Goal: Transaction & Acquisition: Purchase product/service

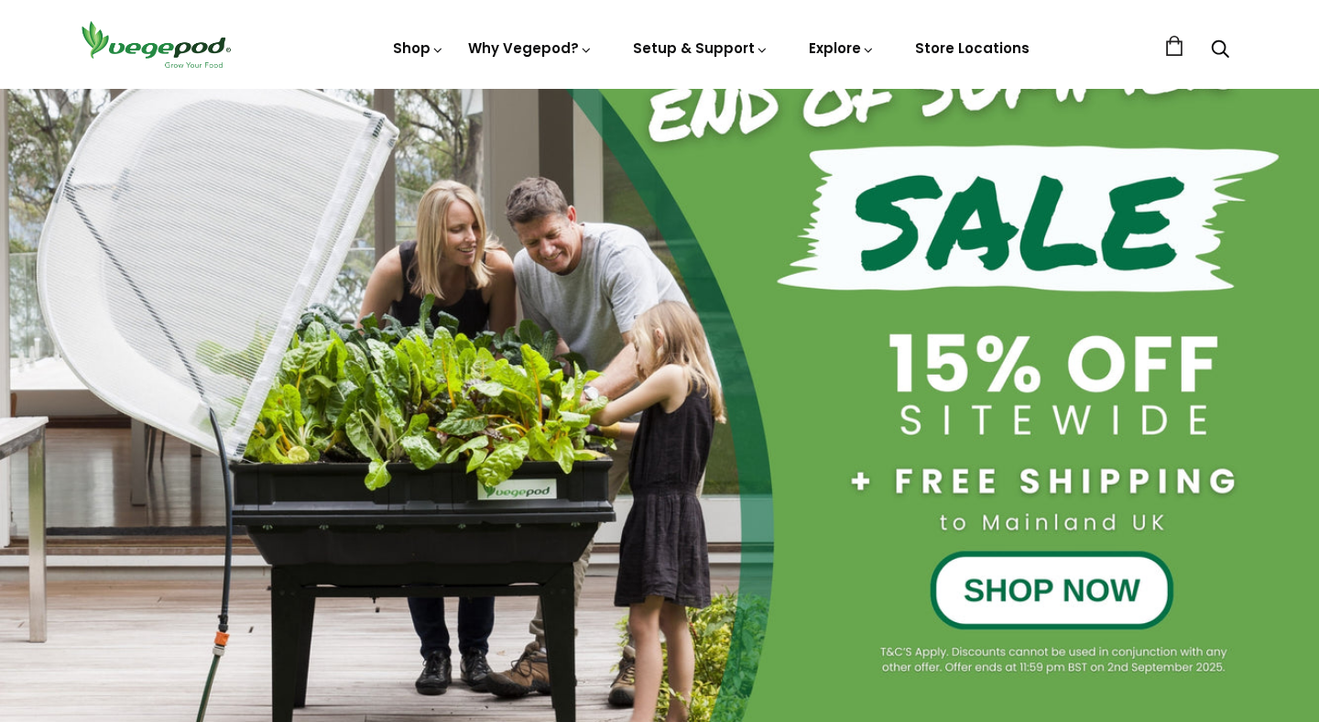
scroll to position [190, 0]
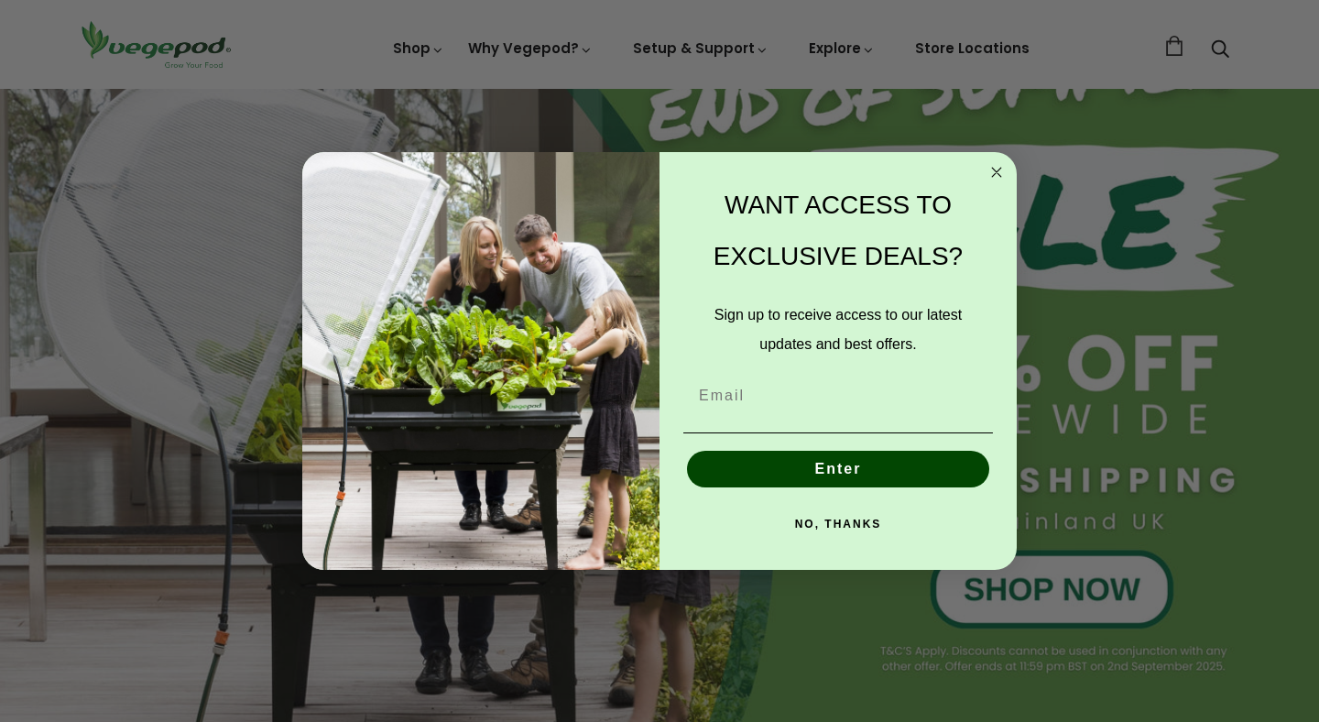
click at [998, 166] on circle "Close dialog" at bounding box center [997, 171] width 21 height 21
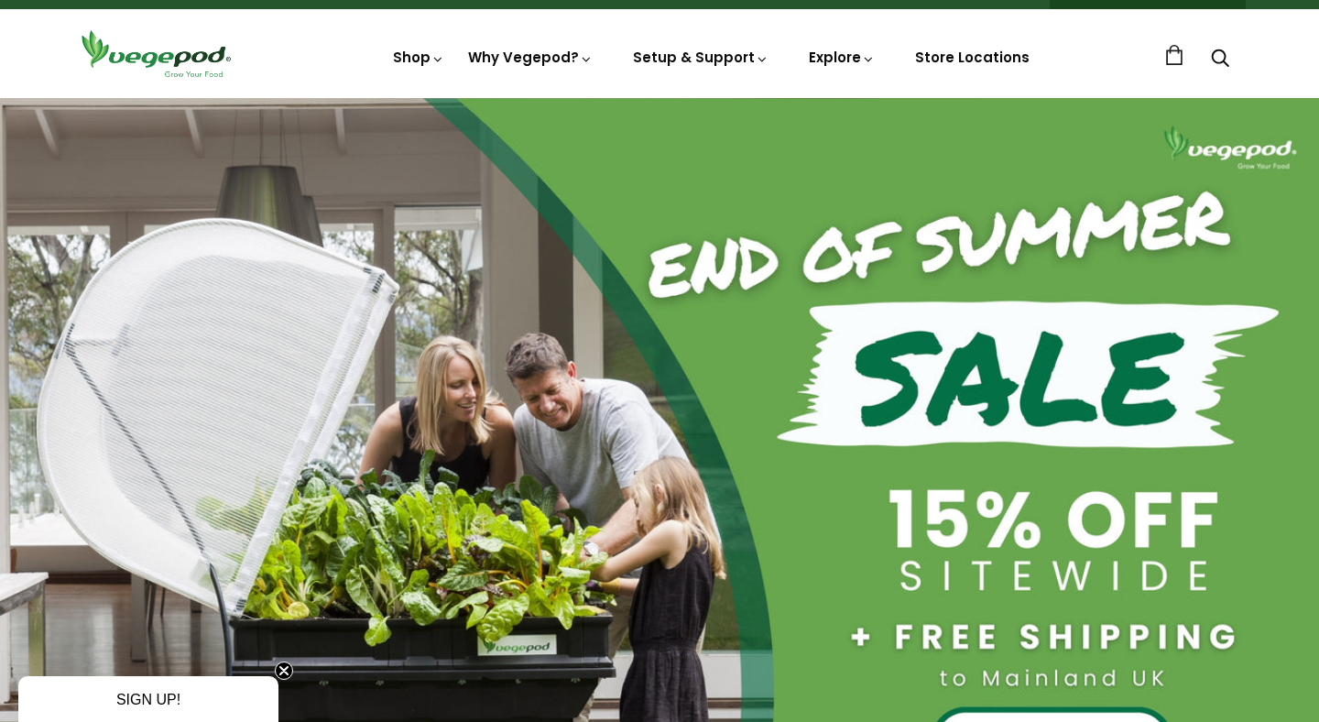
scroll to position [0, 0]
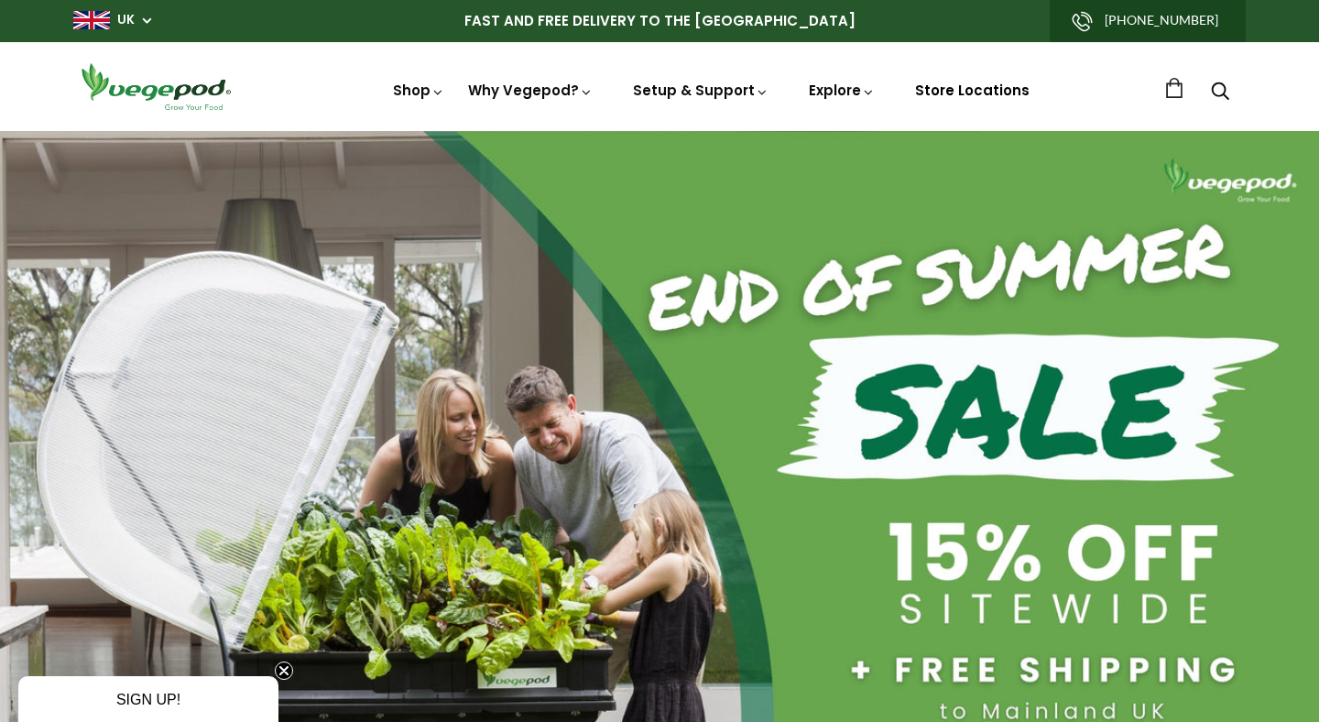
click at [933, 85] on link "Store Locations" at bounding box center [972, 90] width 115 height 19
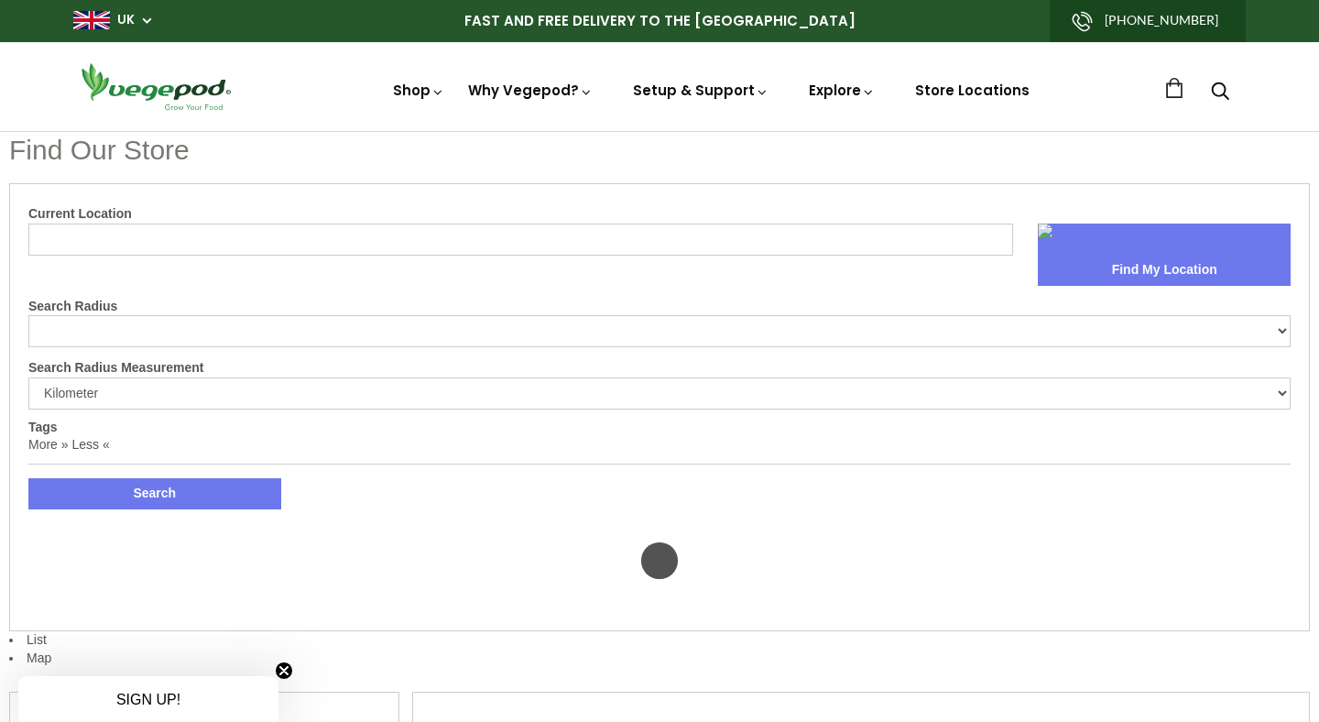
select select "m"
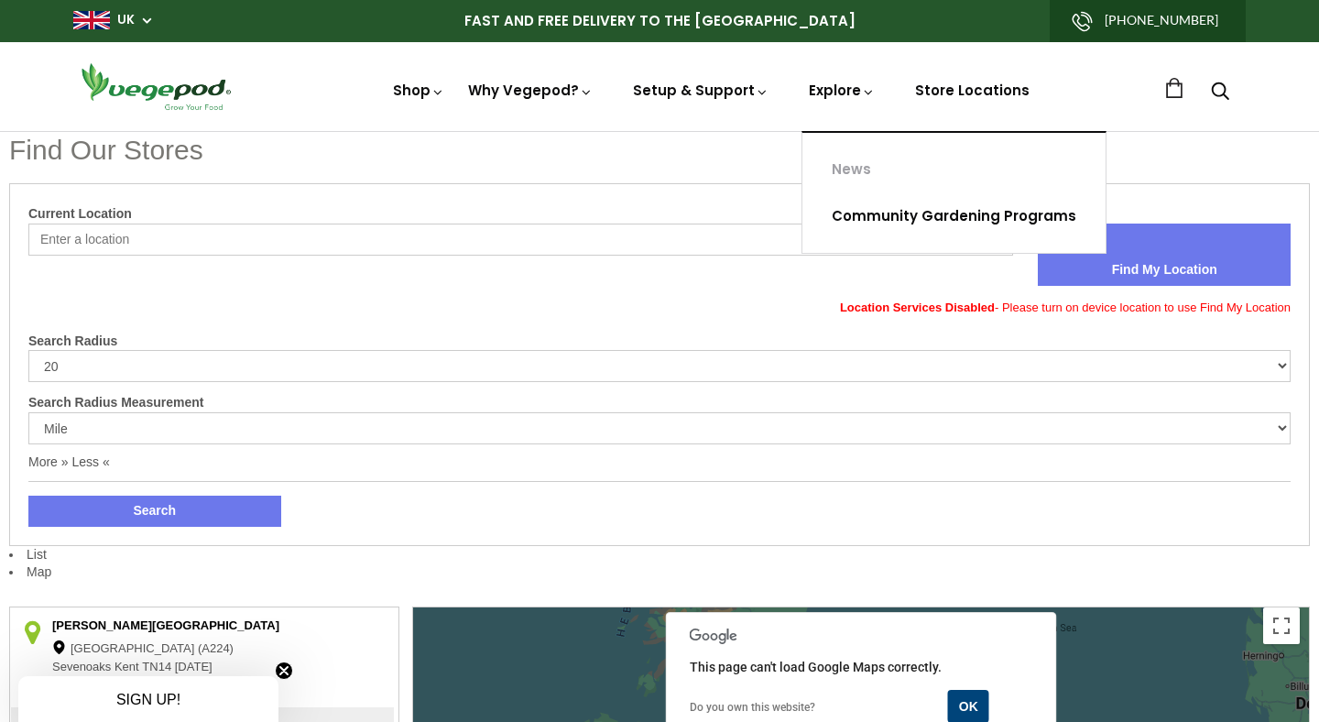
click at [869, 216] on link "Community Gardening Programs" at bounding box center [954, 216] width 303 height 47
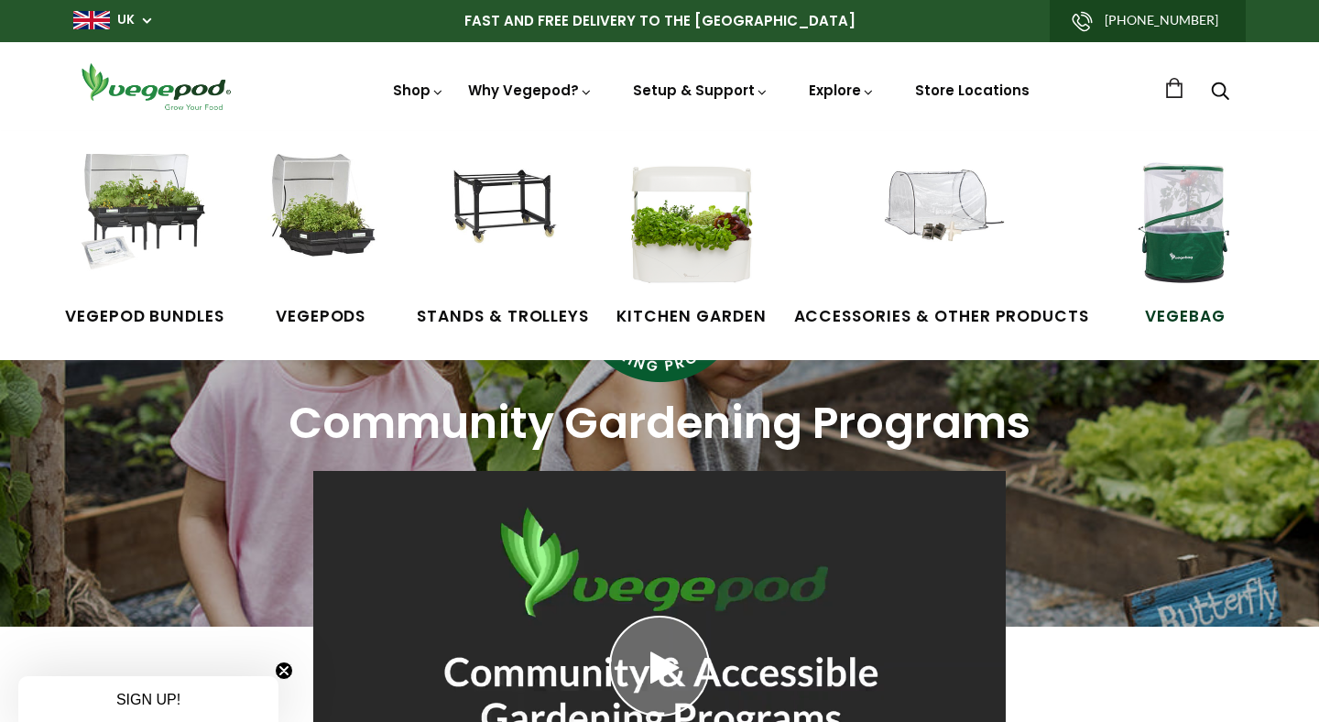
click at [1180, 307] on span "VegeBag" at bounding box center [1185, 317] width 137 height 24
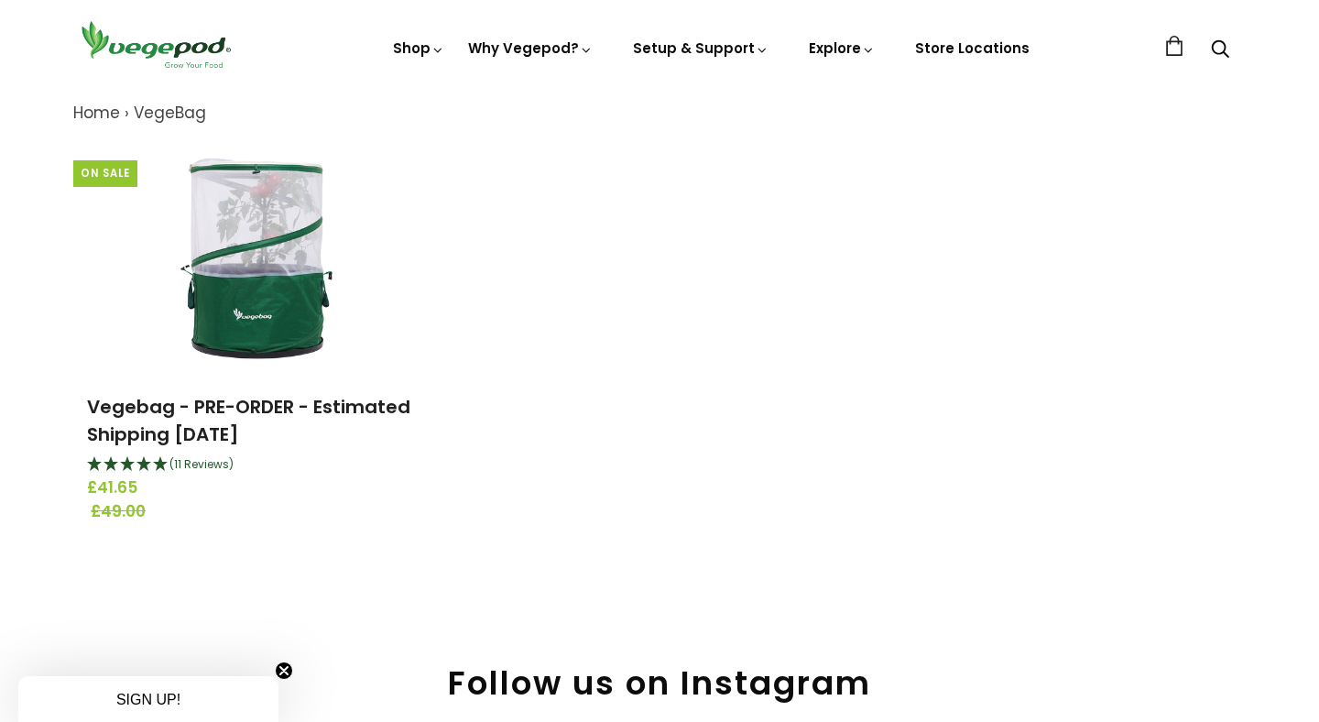
scroll to position [215, 0]
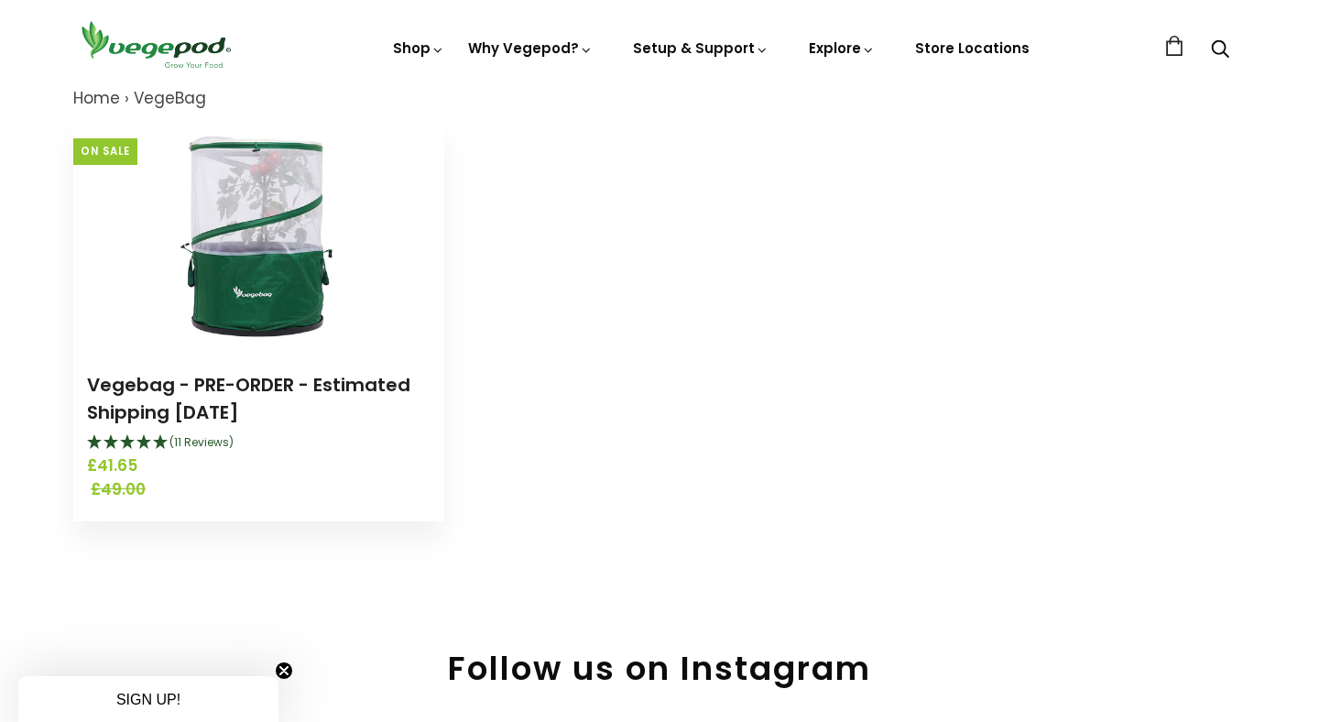
click at [263, 242] on img at bounding box center [259, 236] width 229 height 229
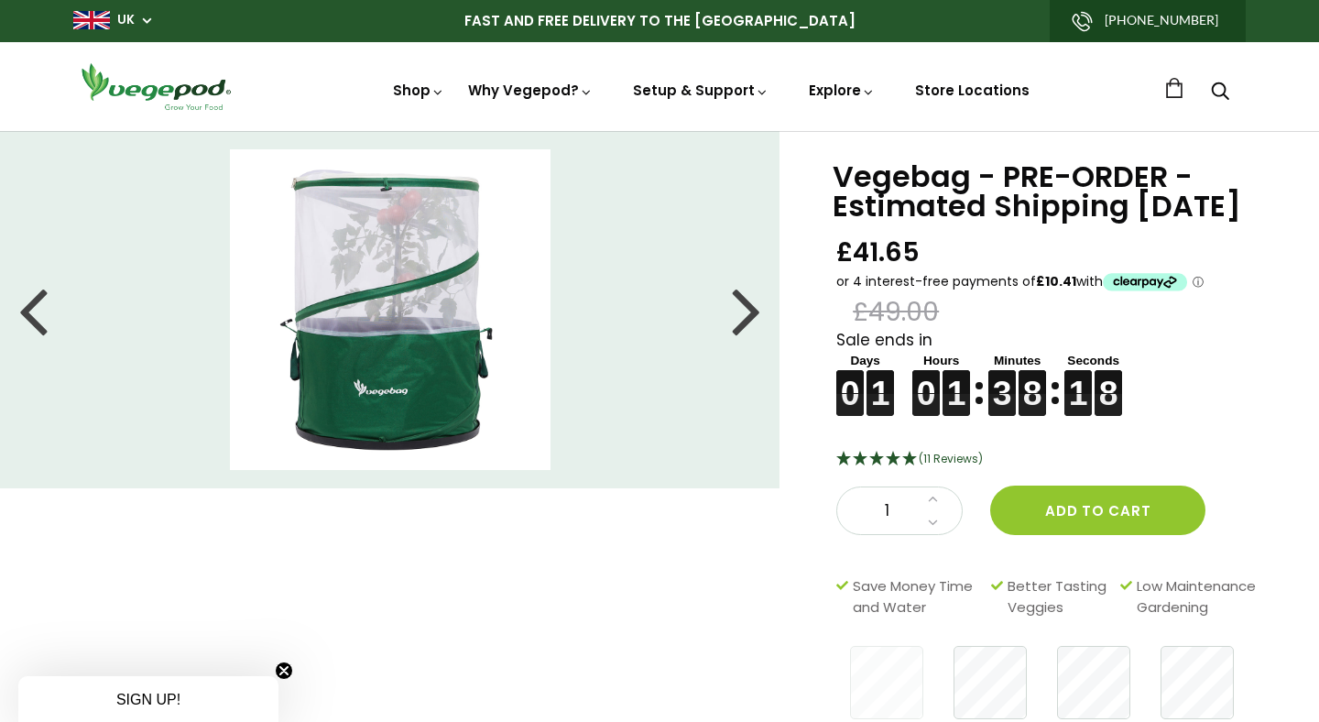
click at [745, 306] on div at bounding box center [746, 309] width 29 height 82
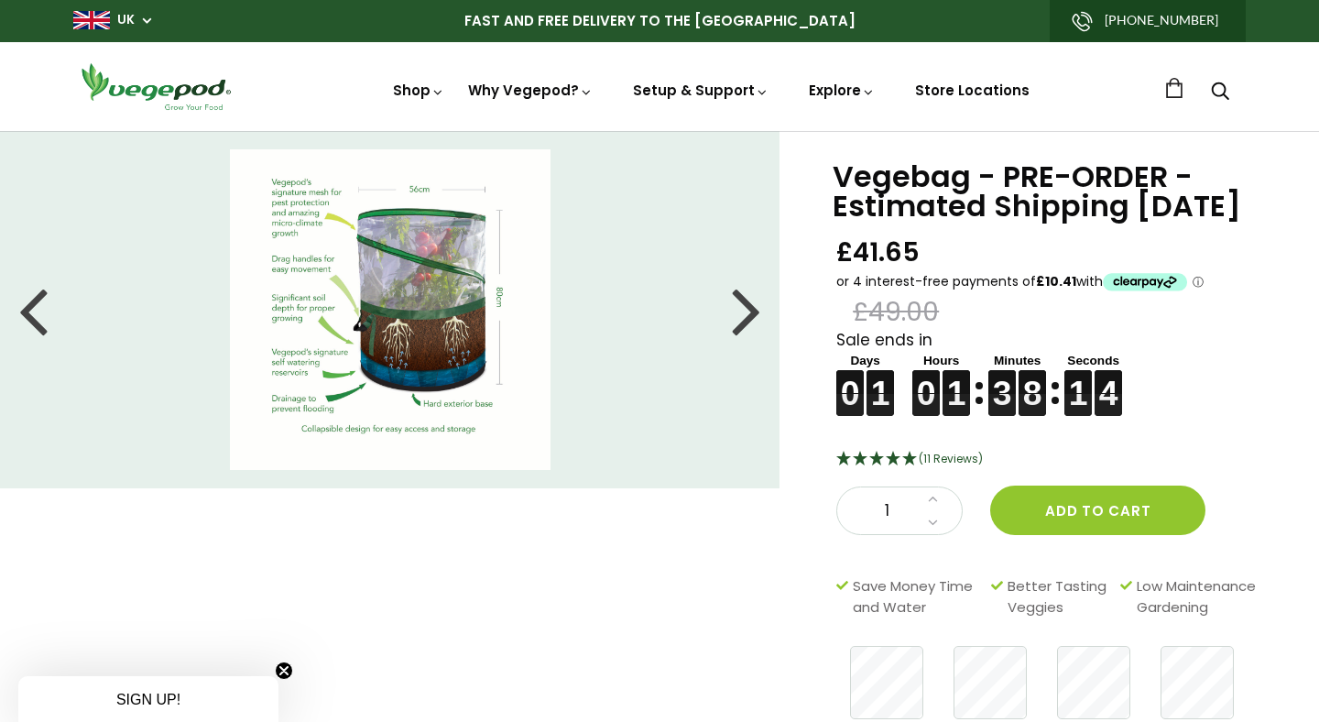
click at [745, 306] on div at bounding box center [746, 309] width 29 height 82
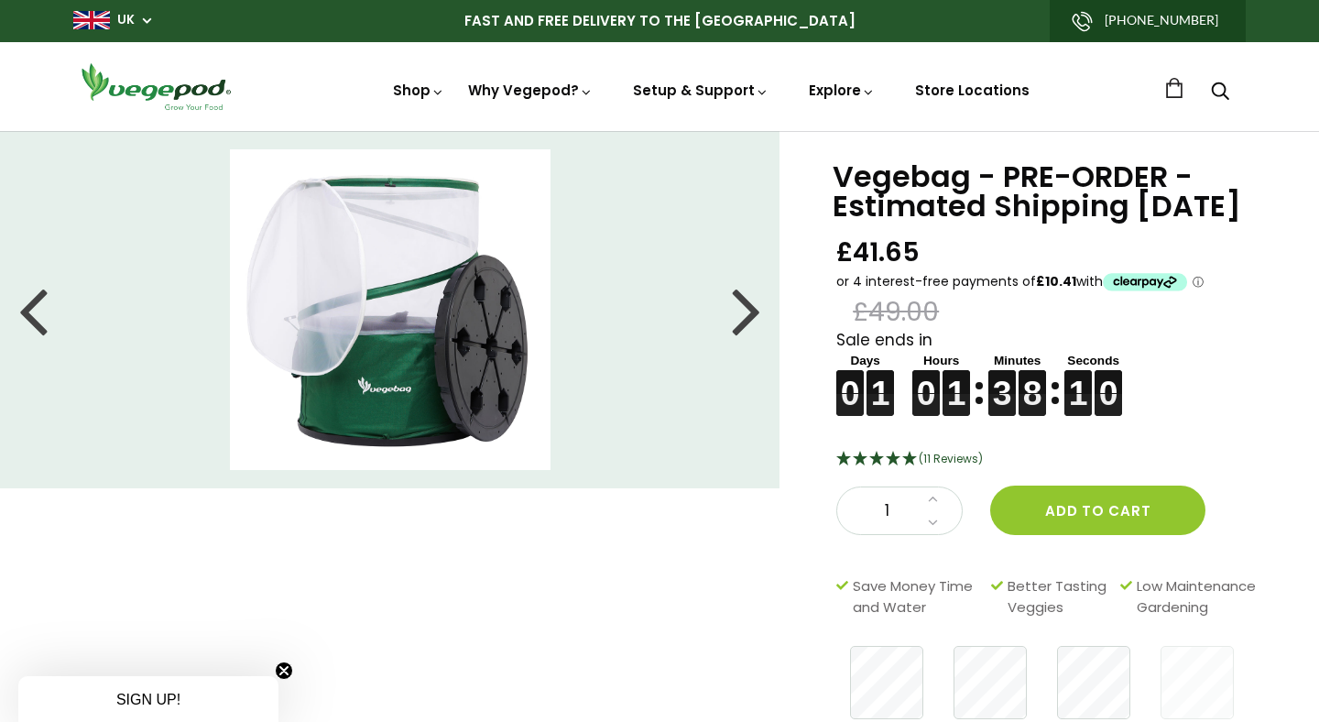
click at [745, 306] on div at bounding box center [746, 309] width 29 height 82
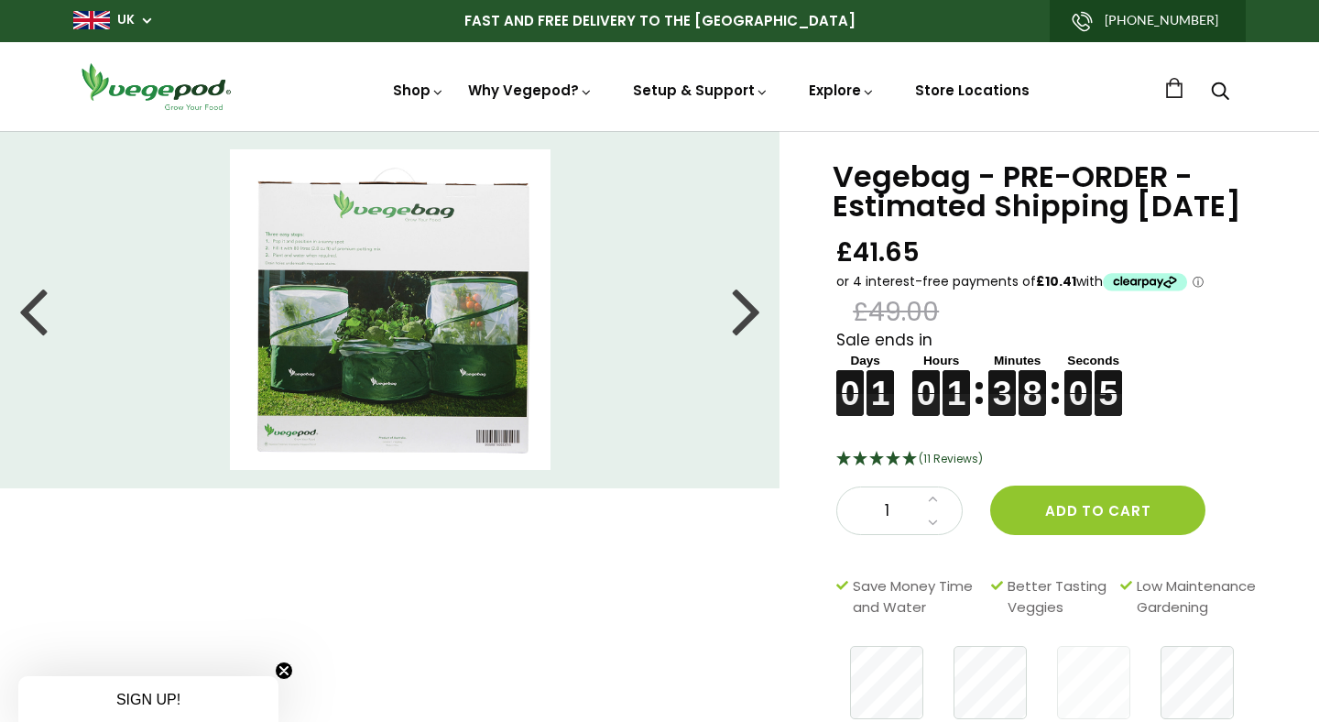
click at [745, 306] on div at bounding box center [746, 309] width 29 height 82
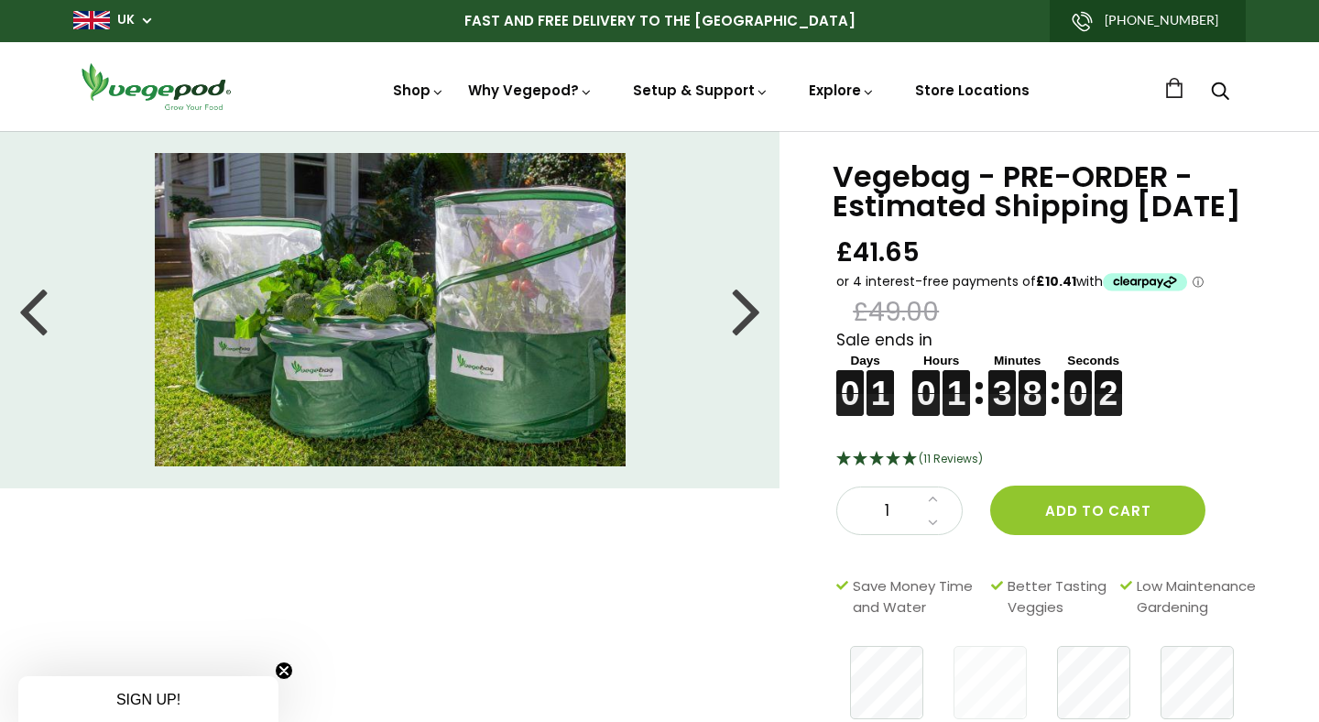
click at [745, 306] on div at bounding box center [746, 309] width 29 height 82
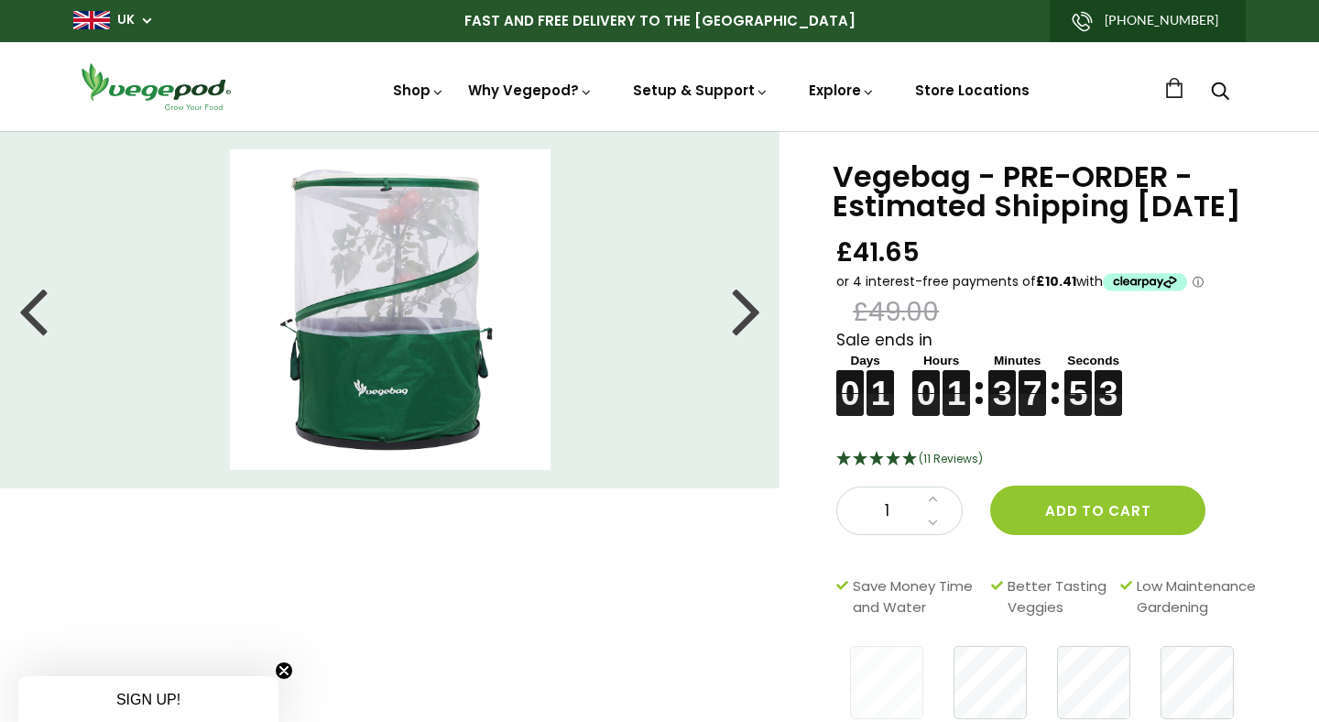
click at [745, 306] on div at bounding box center [746, 309] width 29 height 82
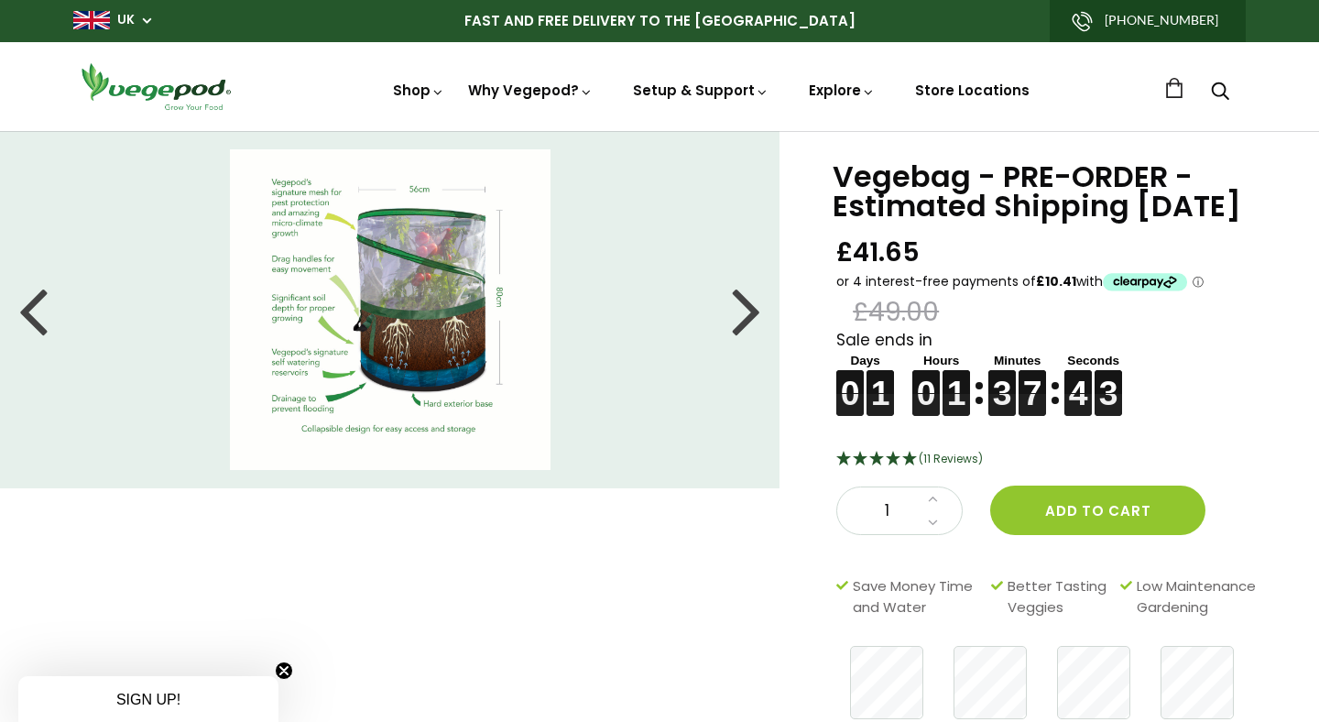
click at [750, 315] on div at bounding box center [746, 309] width 29 height 82
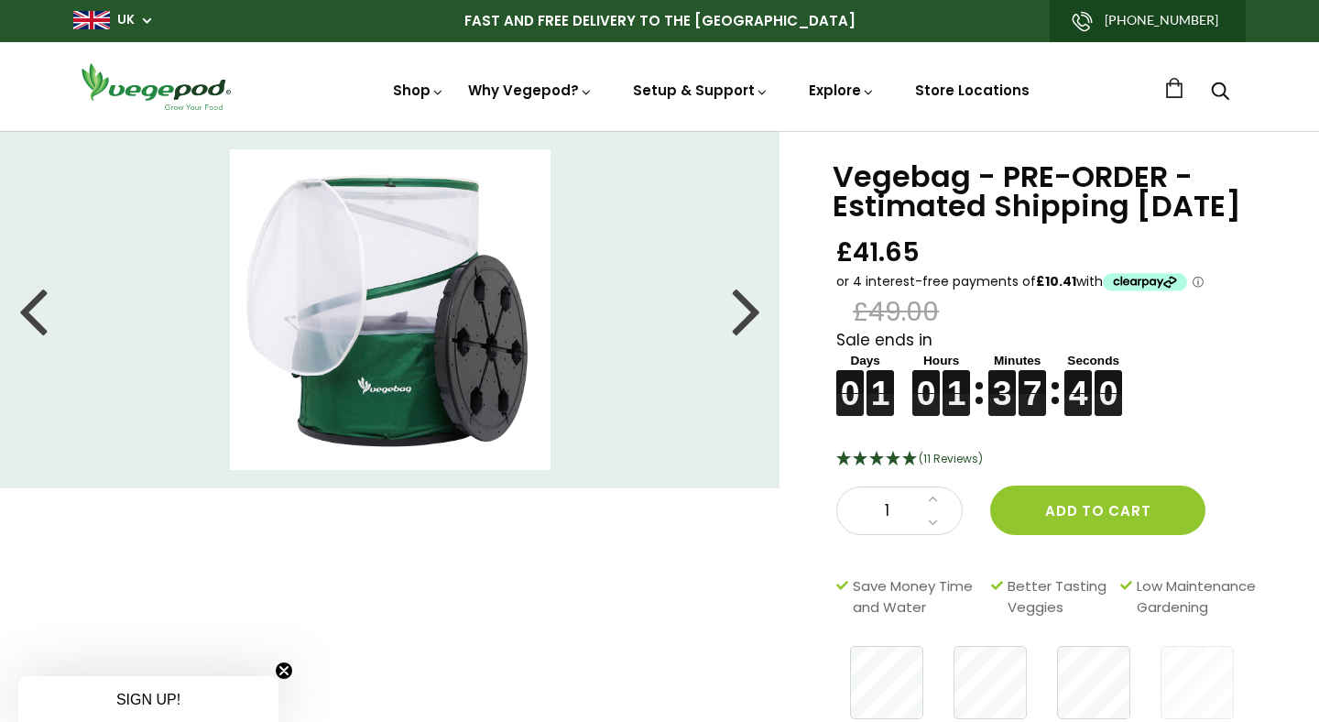
click at [750, 315] on div at bounding box center [746, 309] width 29 height 82
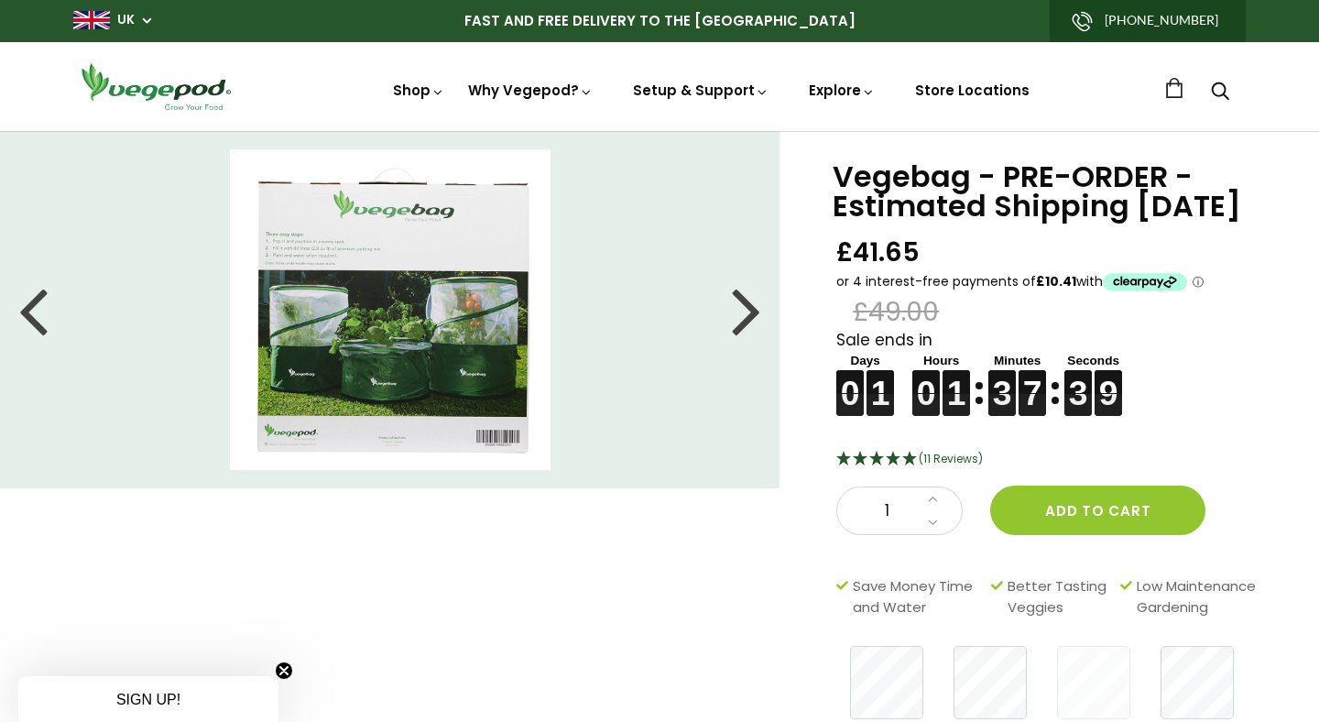
click at [750, 315] on div at bounding box center [746, 309] width 29 height 82
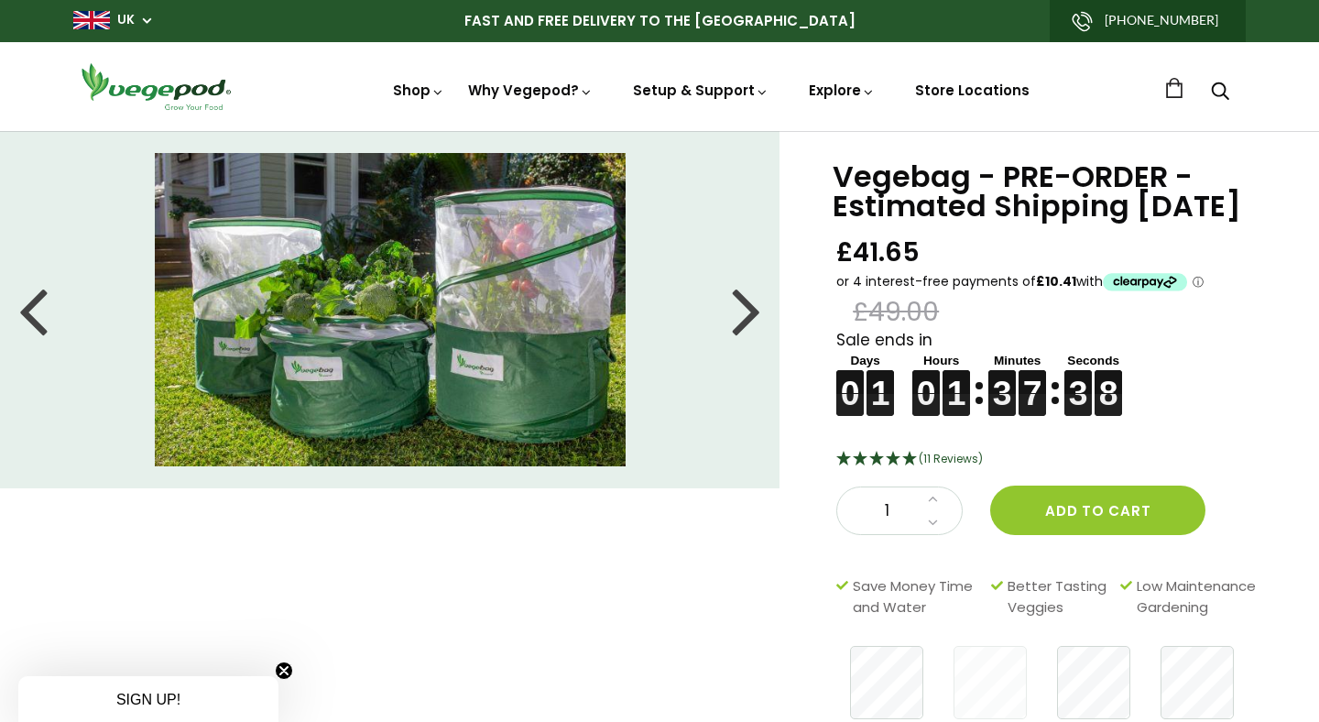
click at [750, 315] on div at bounding box center [746, 309] width 29 height 82
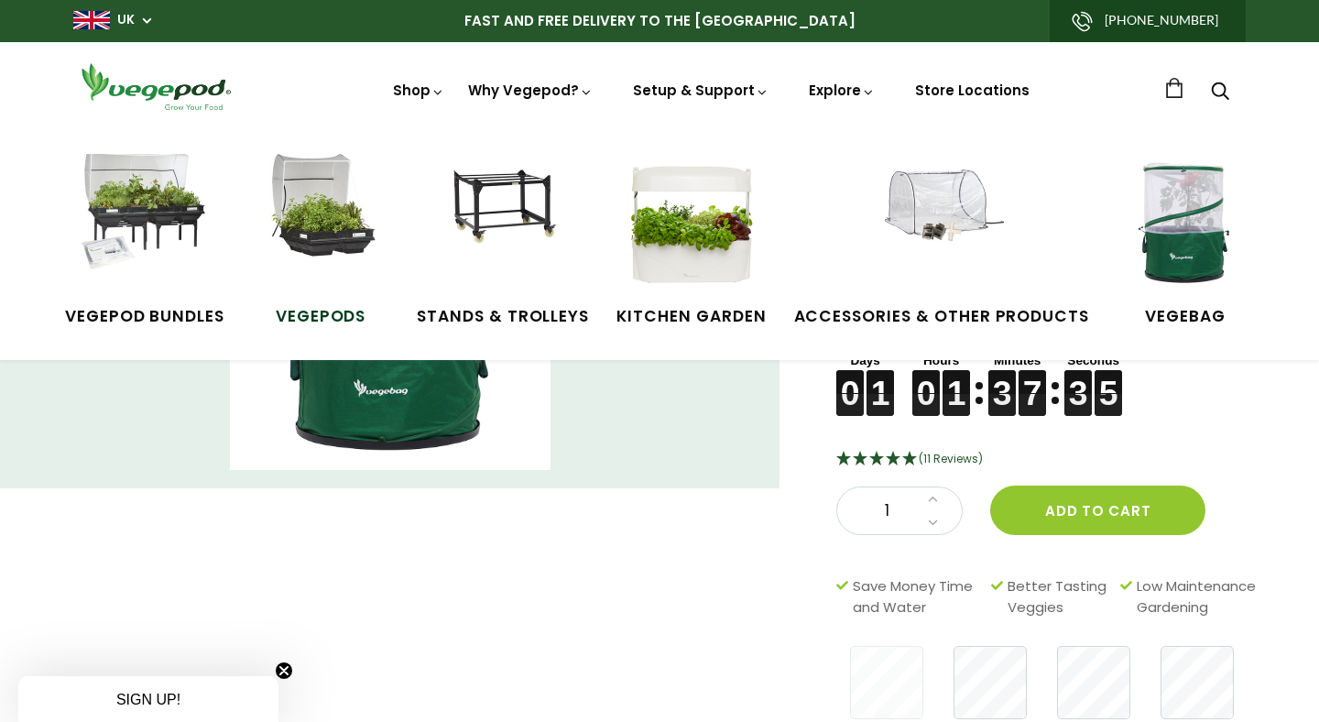
click at [337, 229] on img at bounding box center [320, 222] width 137 height 137
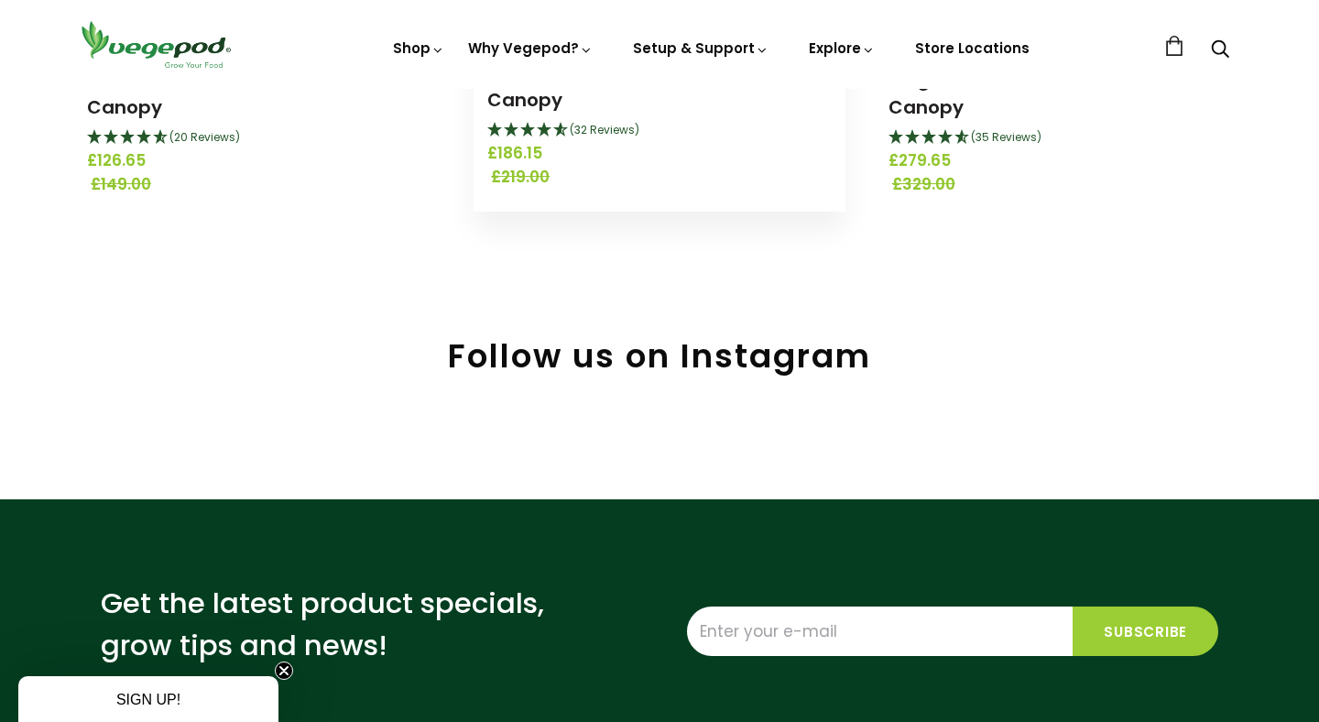
scroll to position [203, 0]
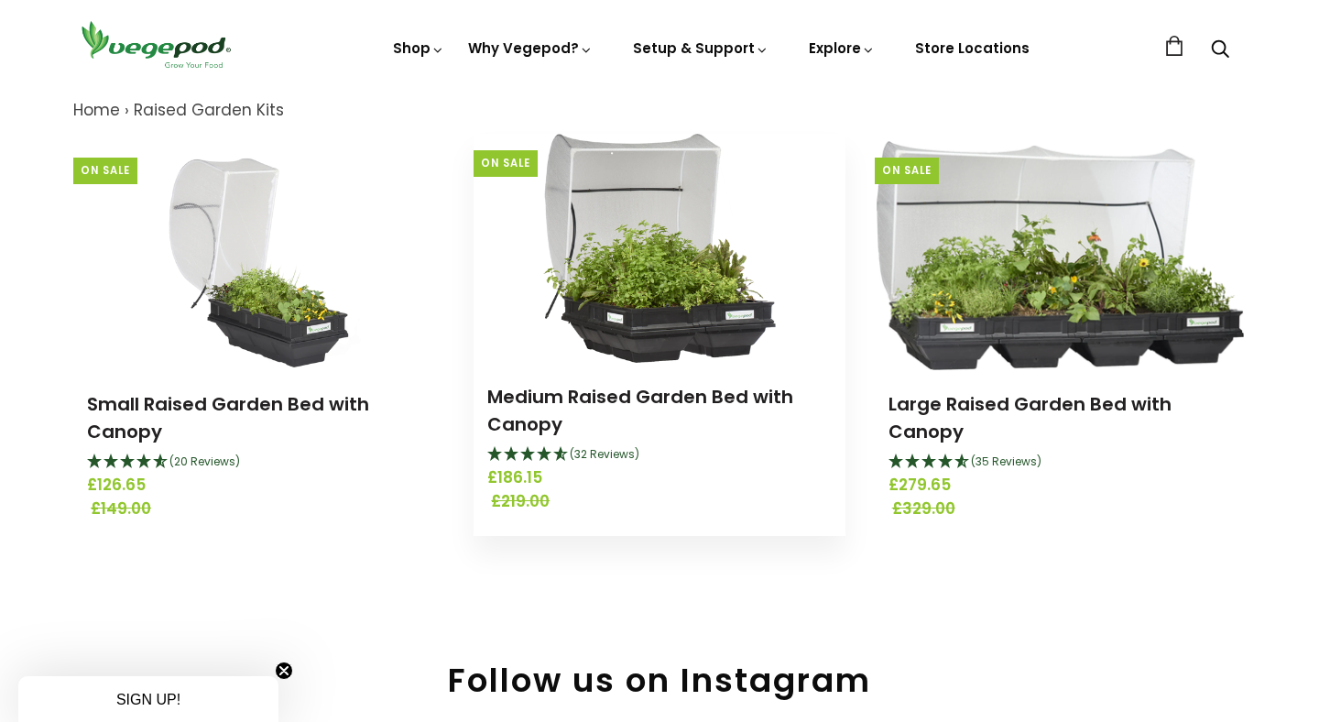
click at [674, 277] on img at bounding box center [659, 248] width 233 height 229
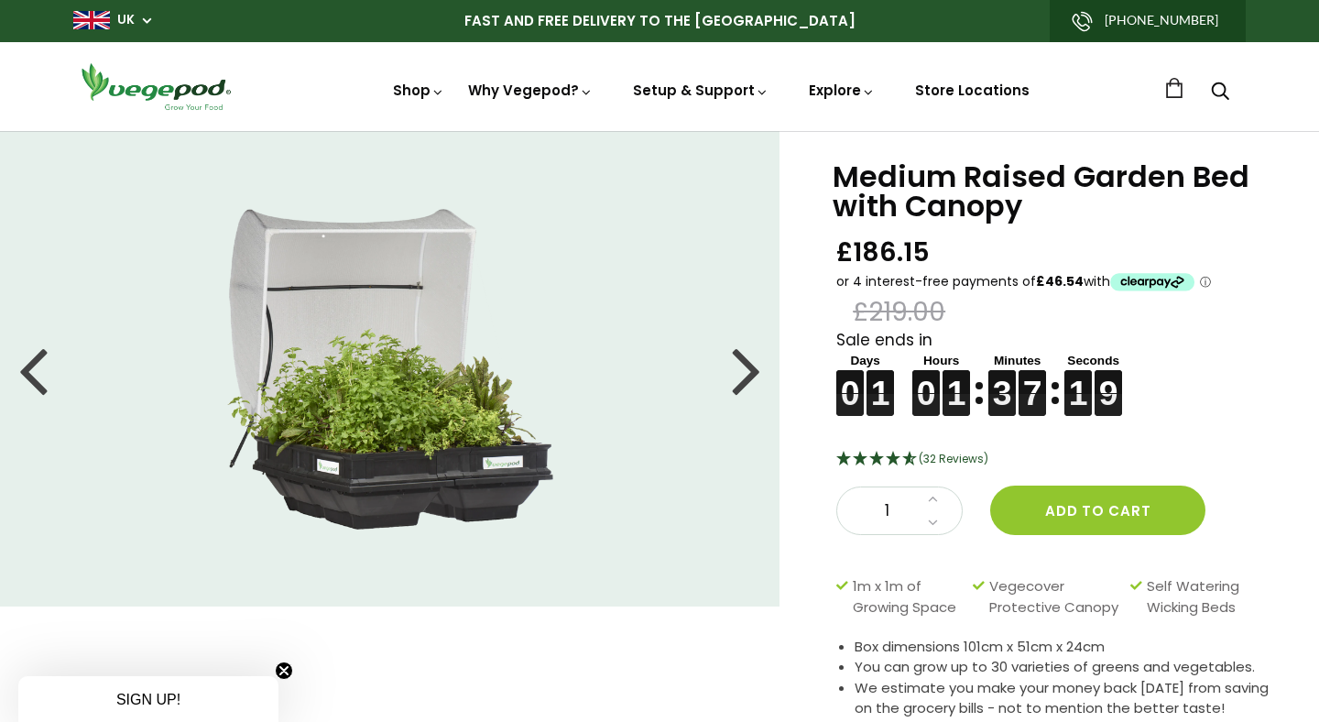
click at [747, 374] on div at bounding box center [746, 369] width 29 height 82
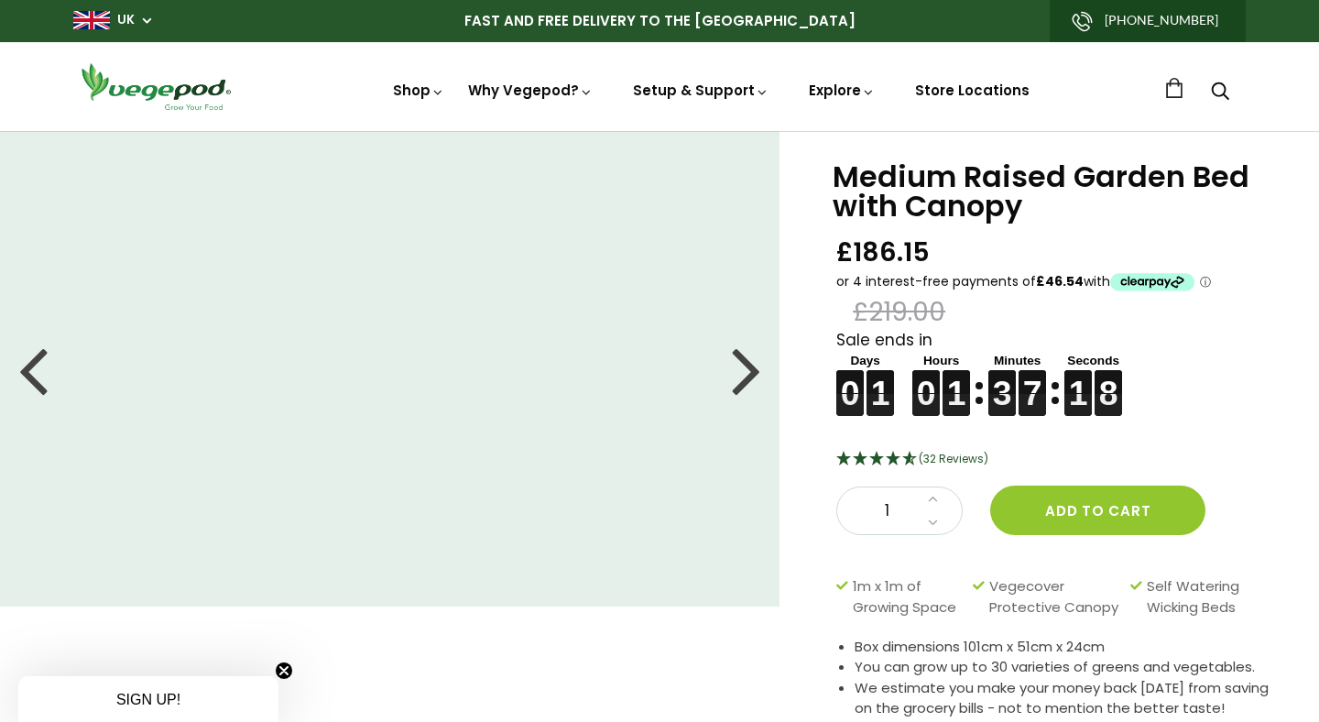
click at [747, 374] on div at bounding box center [746, 369] width 29 height 82
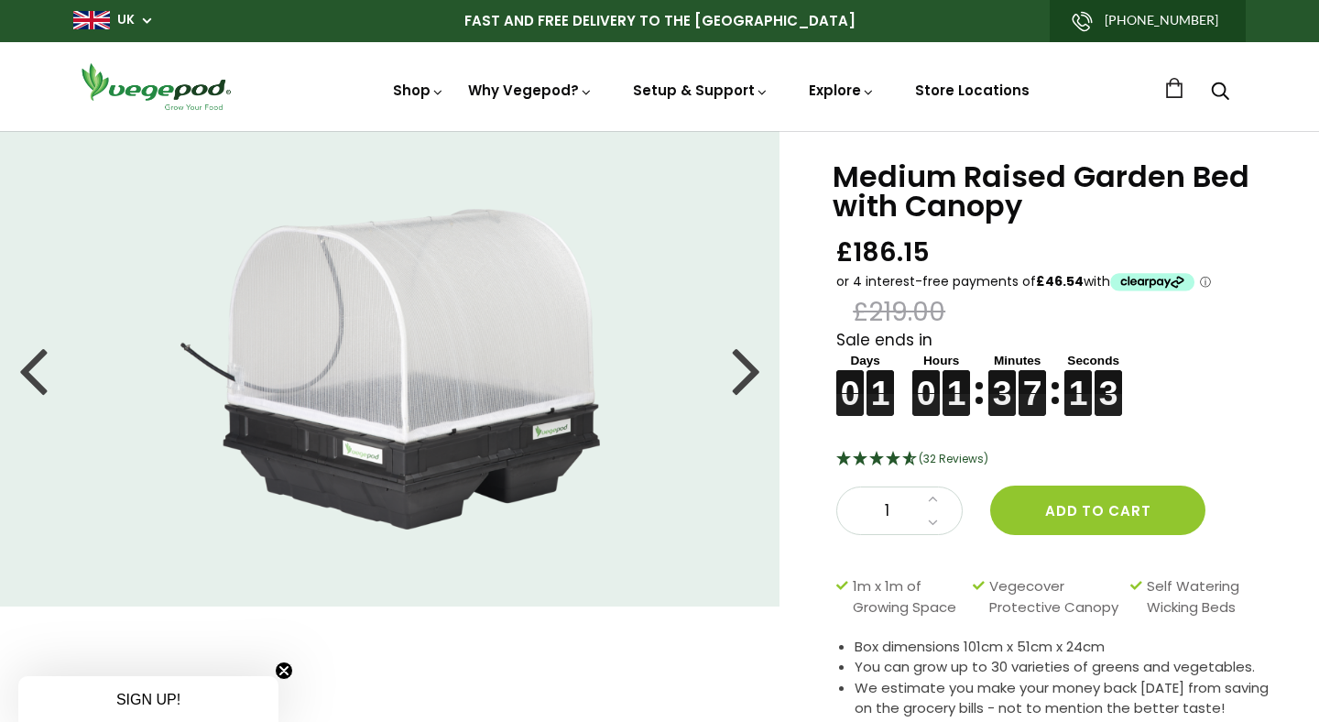
click at [747, 374] on div at bounding box center [746, 369] width 29 height 82
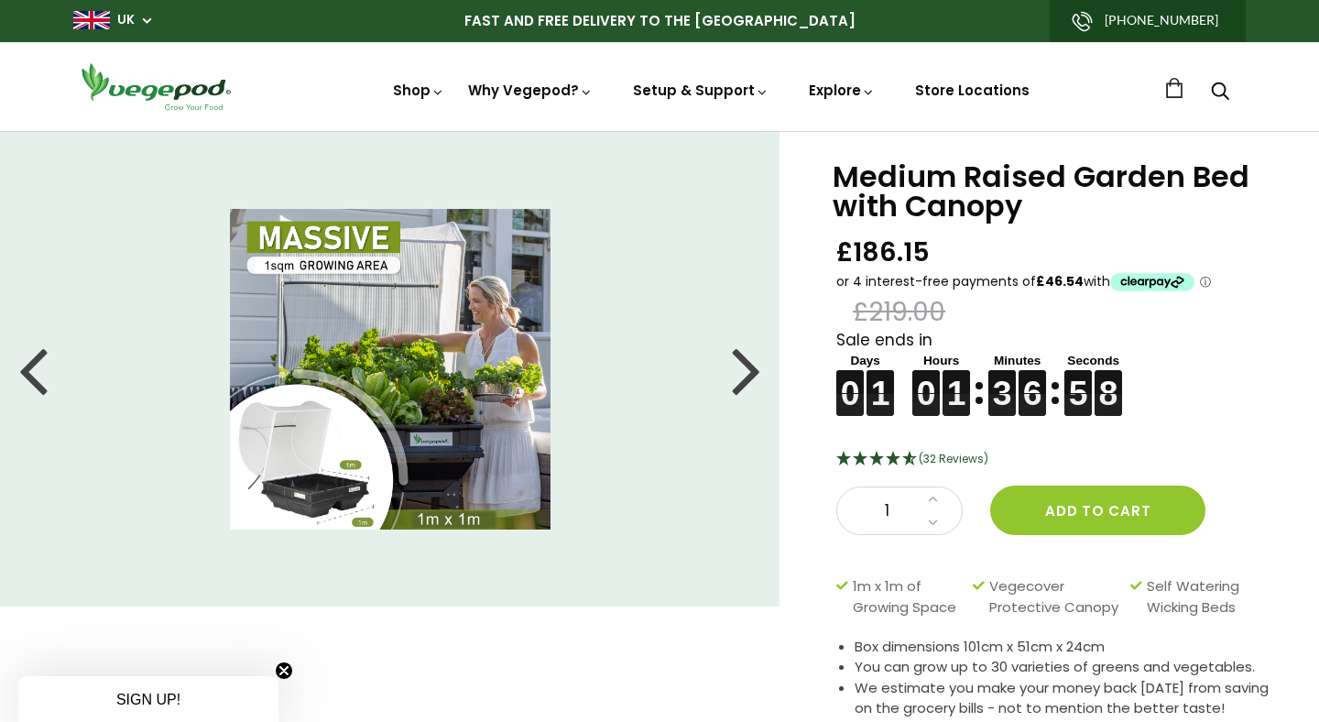
click at [747, 365] on div at bounding box center [746, 369] width 29 height 82
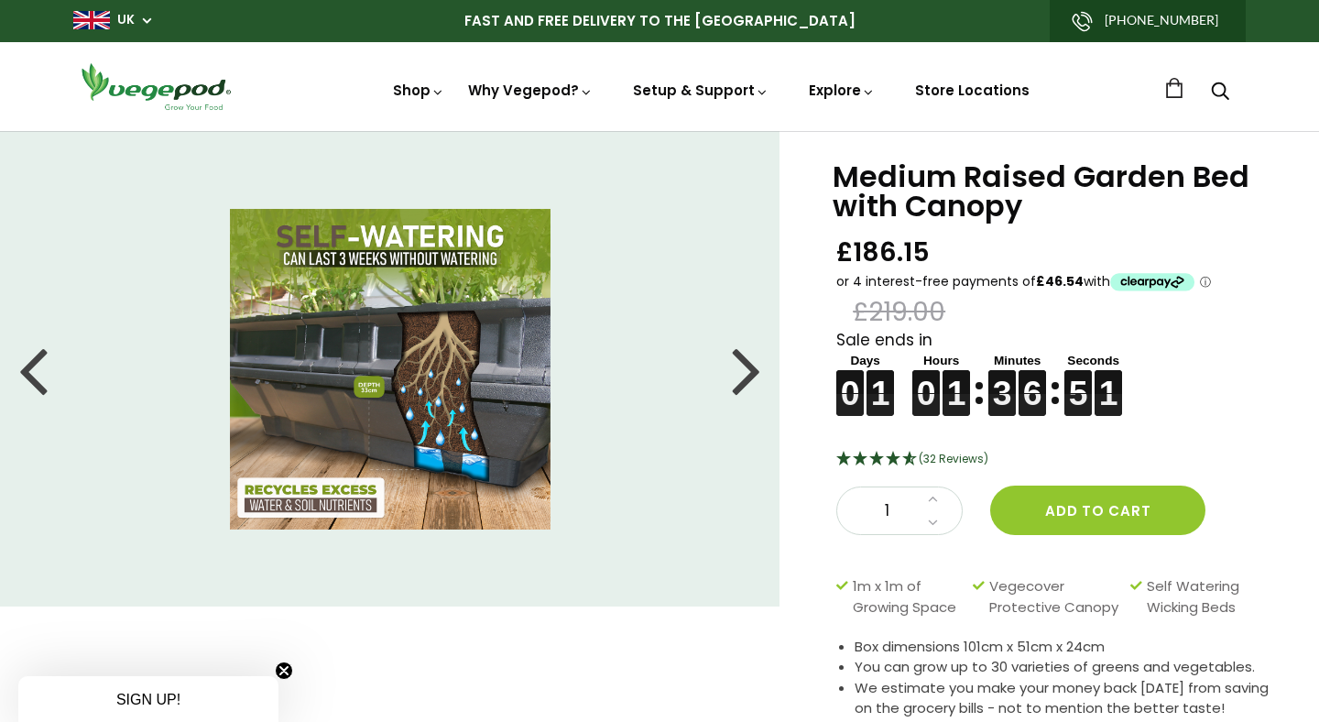
click at [747, 365] on div at bounding box center [746, 369] width 29 height 82
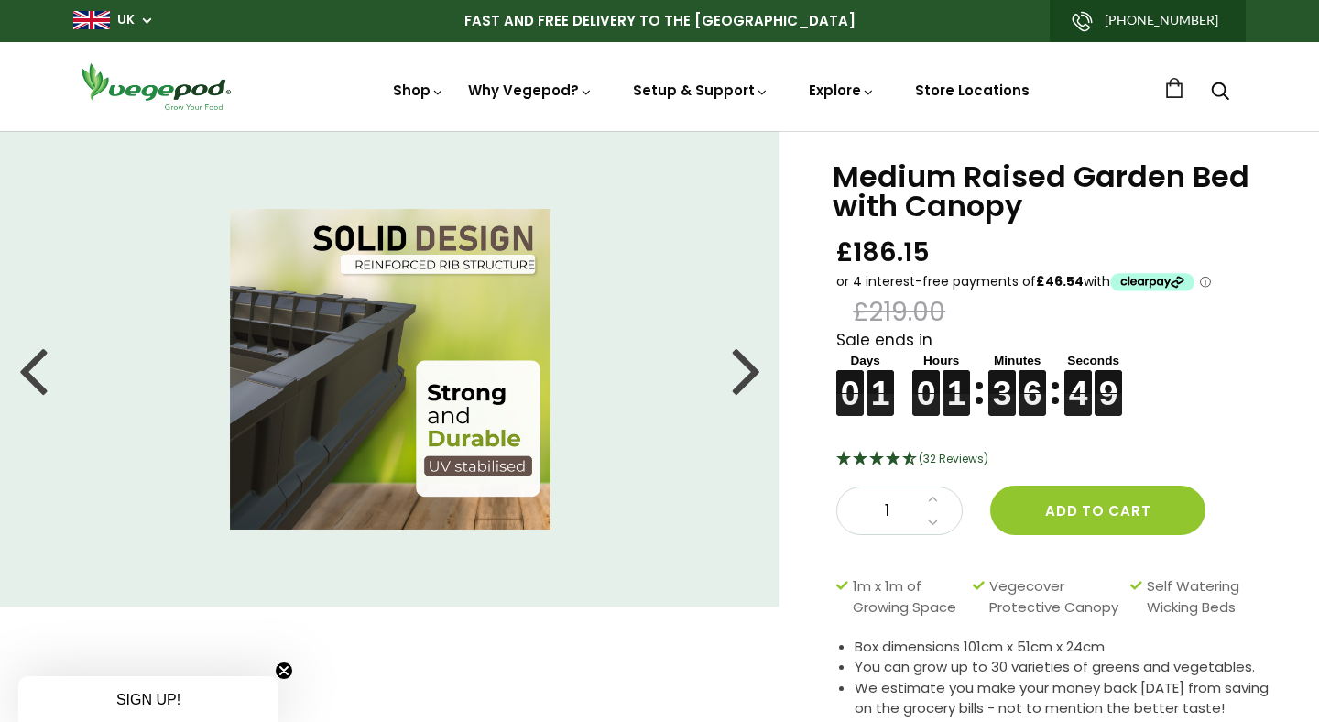
click at [747, 365] on div at bounding box center [746, 369] width 29 height 82
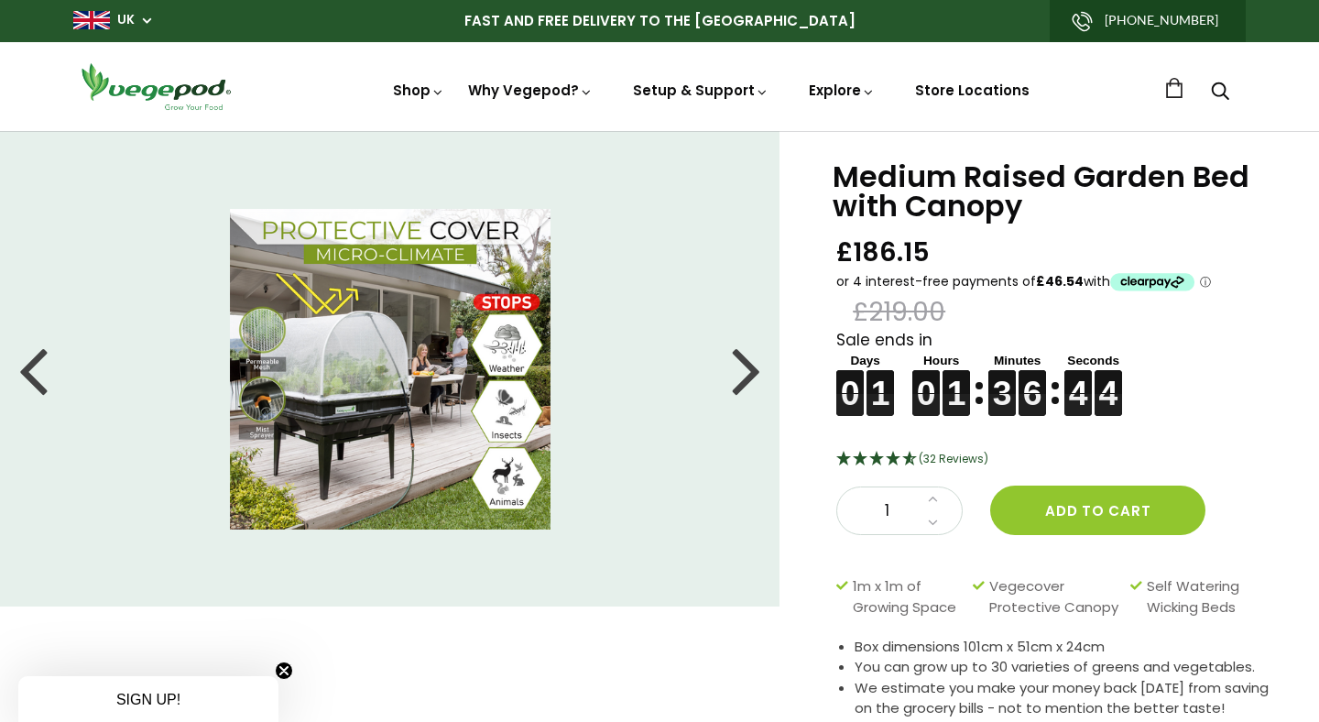
click at [747, 365] on div at bounding box center [746, 369] width 29 height 82
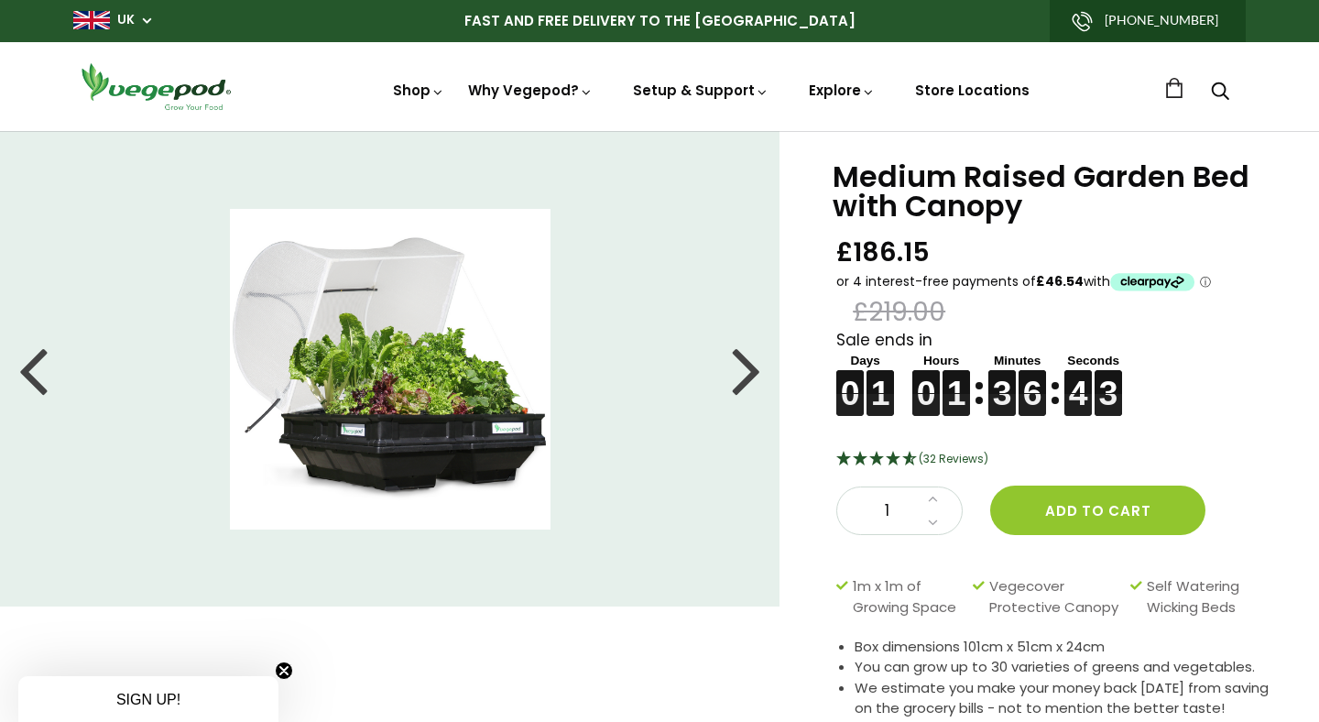
click at [747, 365] on div at bounding box center [746, 369] width 29 height 82
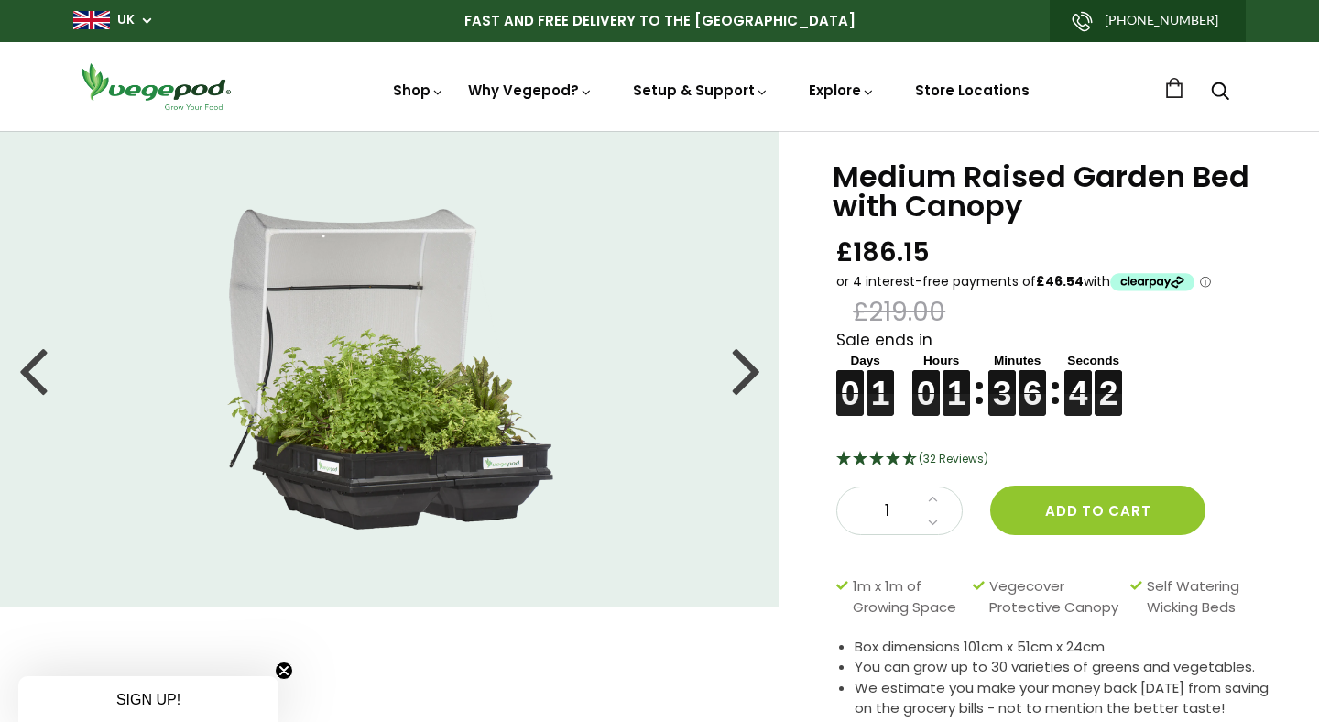
click at [747, 365] on div at bounding box center [746, 369] width 29 height 82
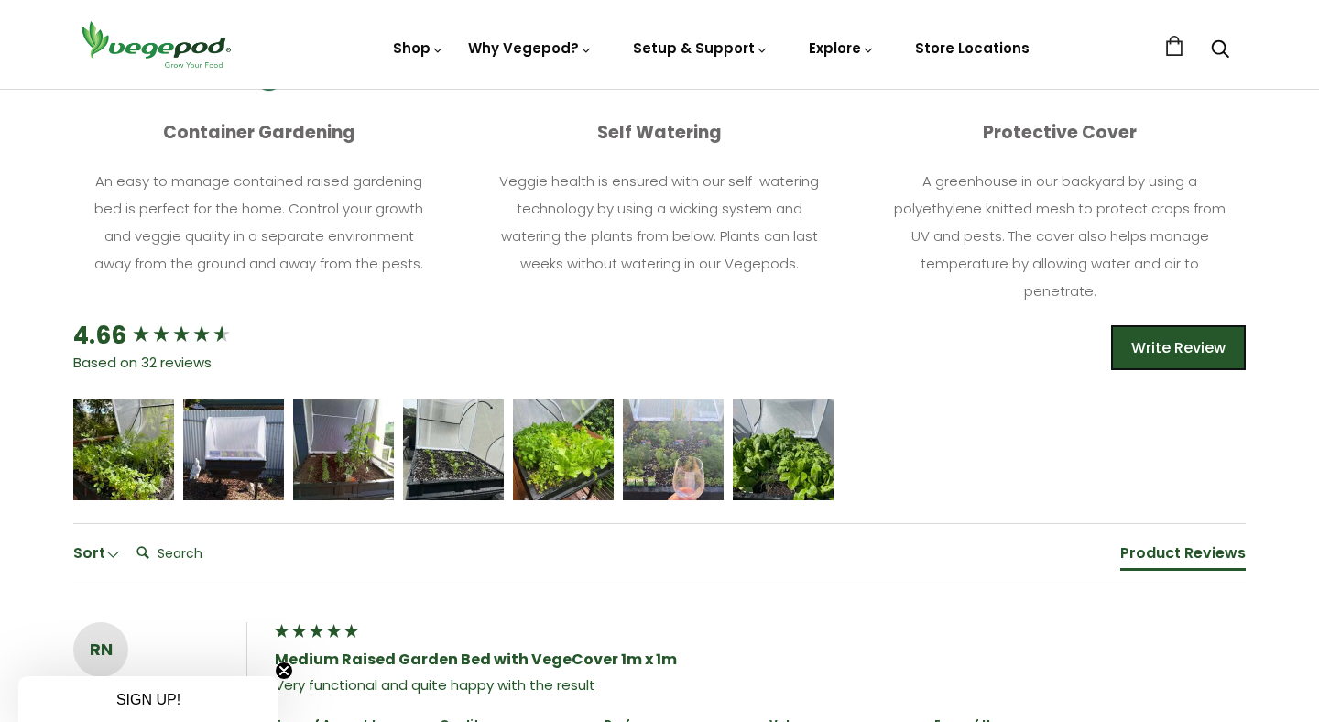
scroll to position [961, 0]
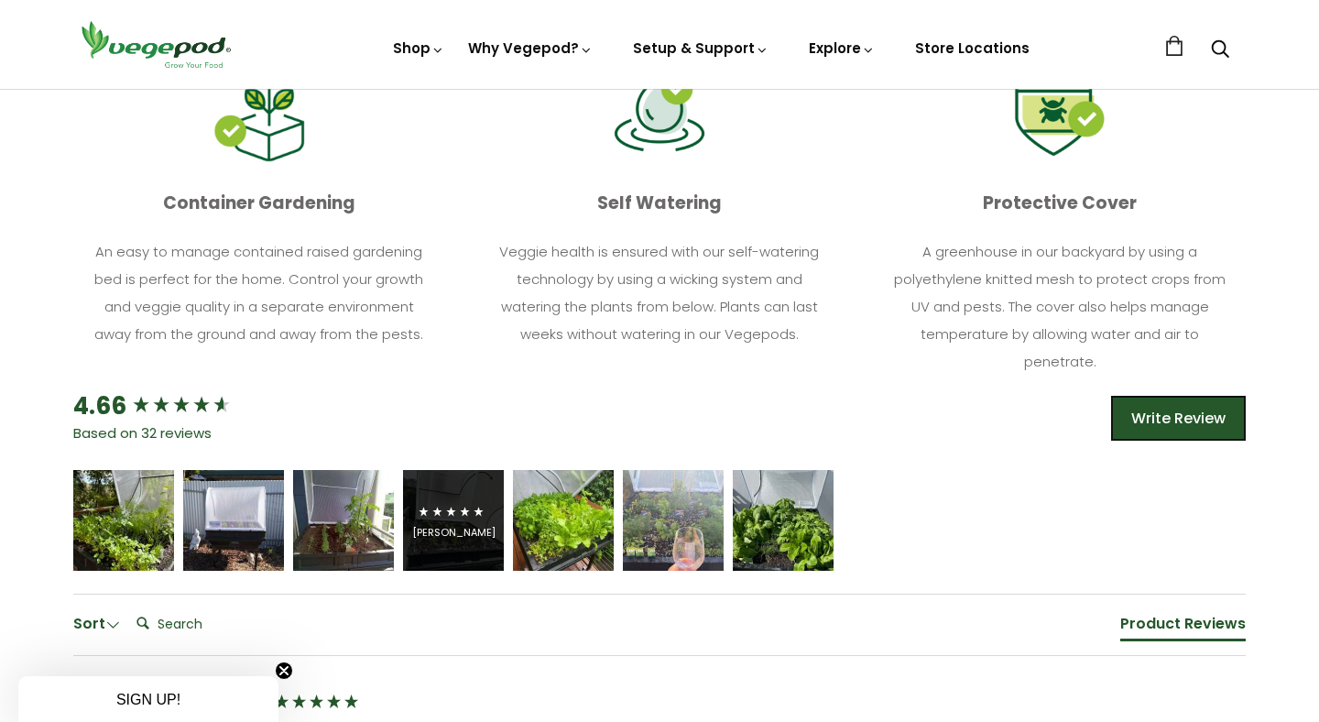
click at [456, 526] on div "Robert Burnie" at bounding box center [453, 533] width 83 height 14
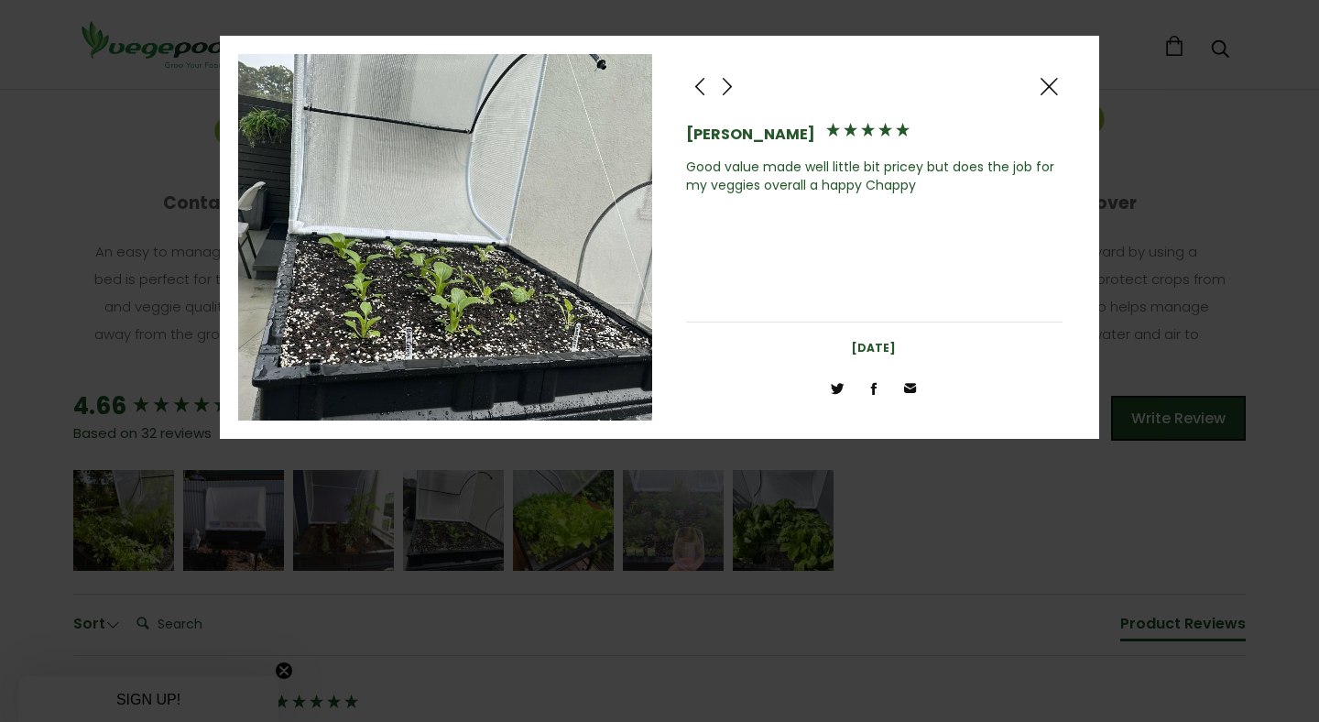
click at [728, 85] on span at bounding box center [728, 86] width 22 height 23
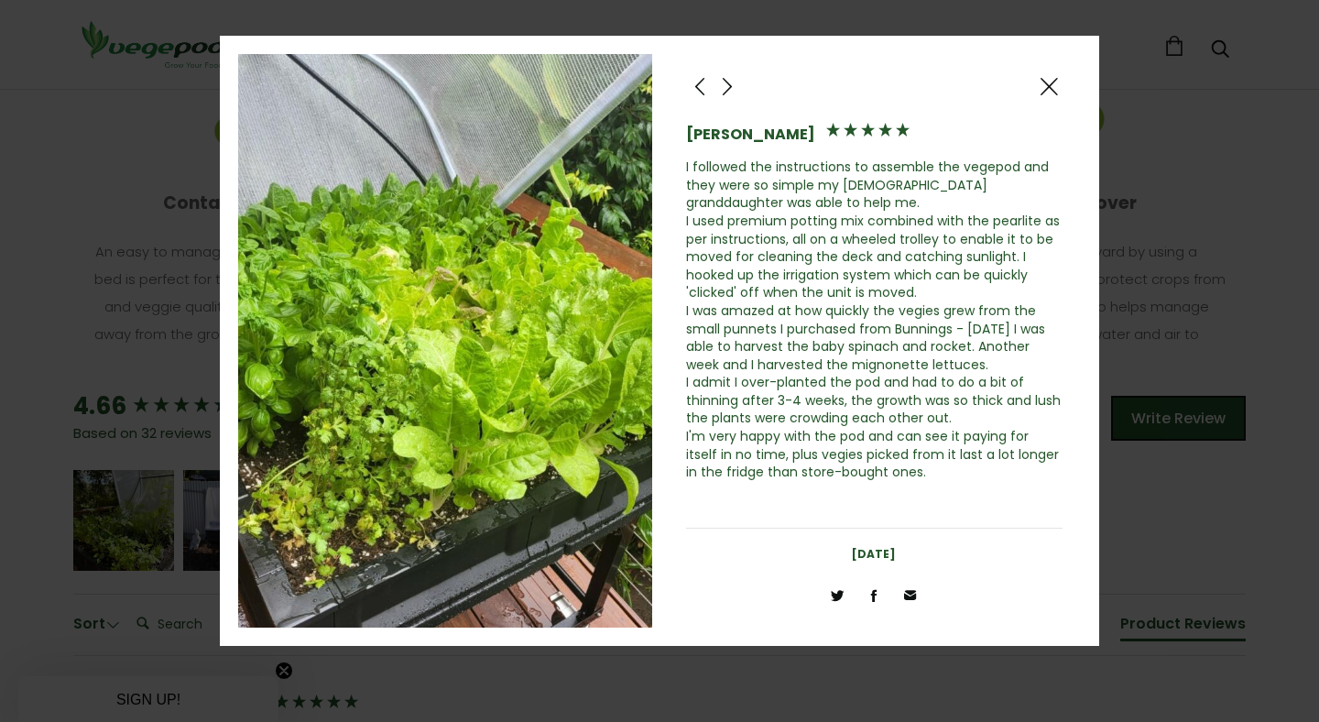
click at [728, 85] on span at bounding box center [728, 86] width 22 height 23
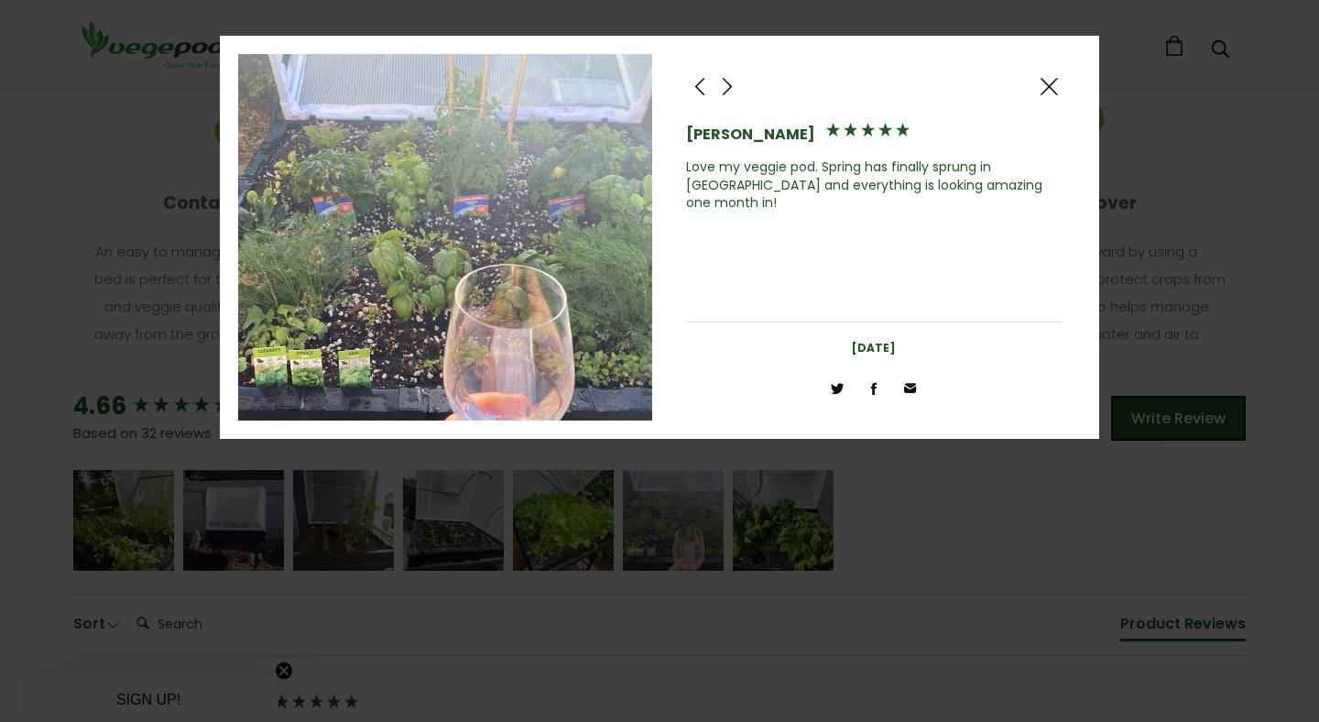
click at [728, 85] on span at bounding box center [728, 86] width 22 height 23
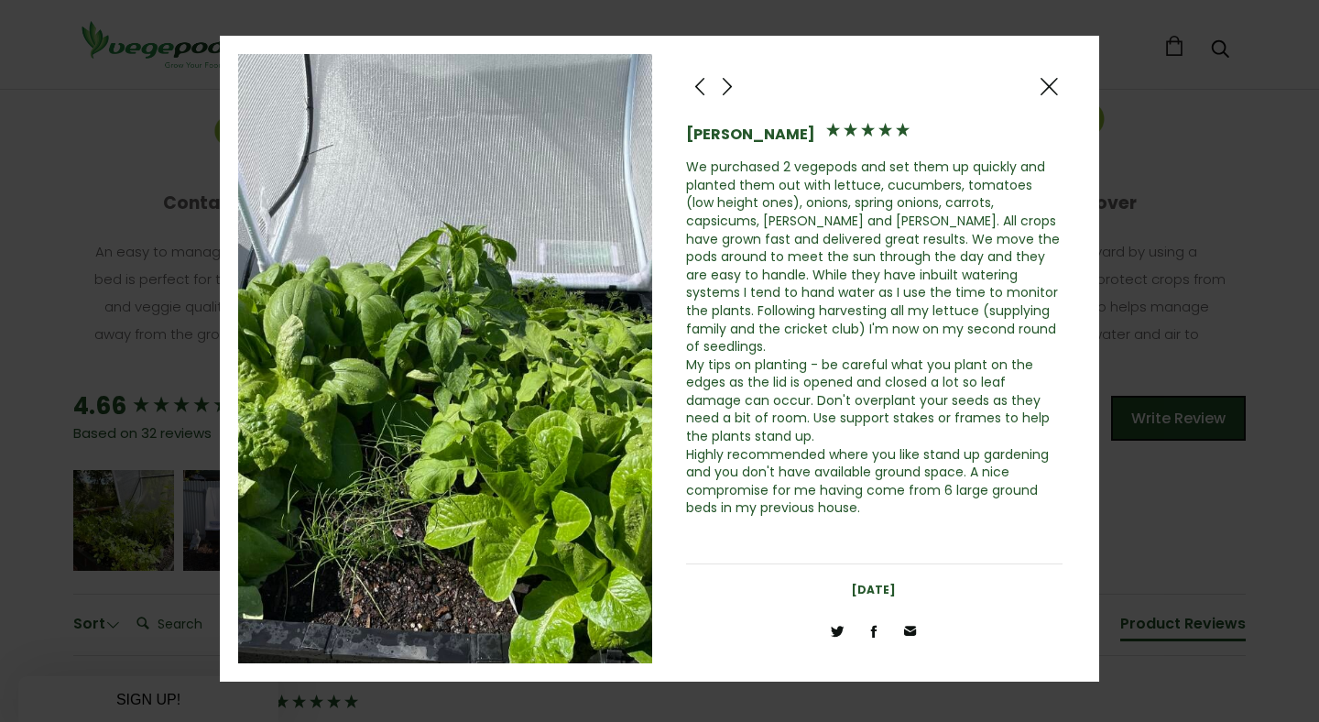
click at [728, 85] on span at bounding box center [728, 86] width 22 height 23
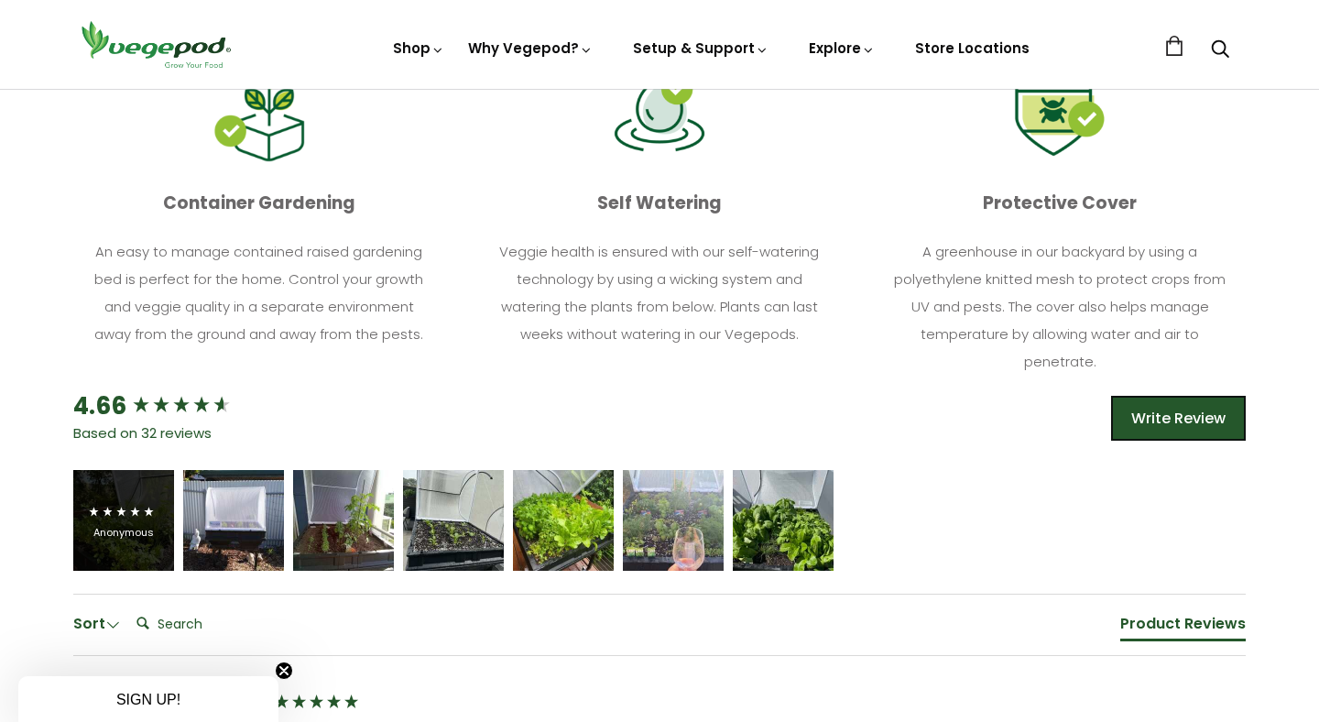
click at [118, 534] on div "Anonymous" at bounding box center [123, 533] width 73 height 14
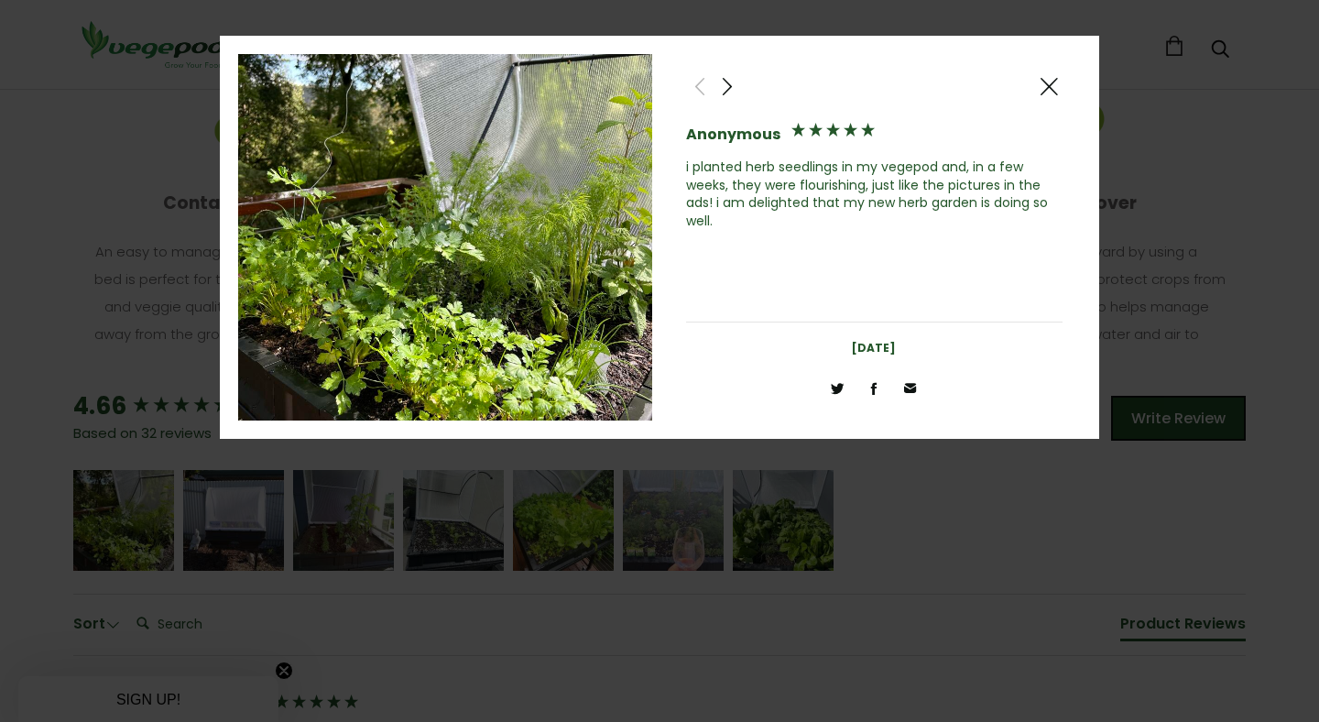
click at [730, 83] on span at bounding box center [728, 86] width 22 height 23
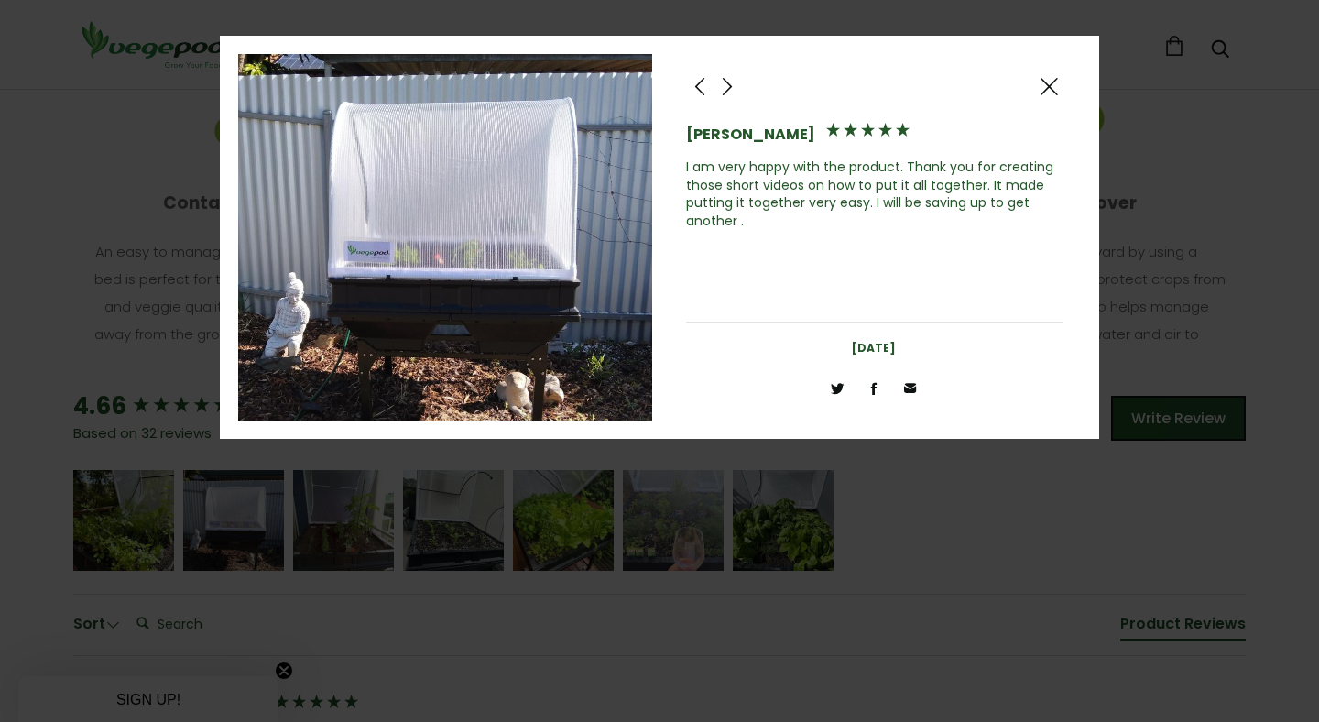
click at [730, 83] on span at bounding box center [728, 86] width 22 height 23
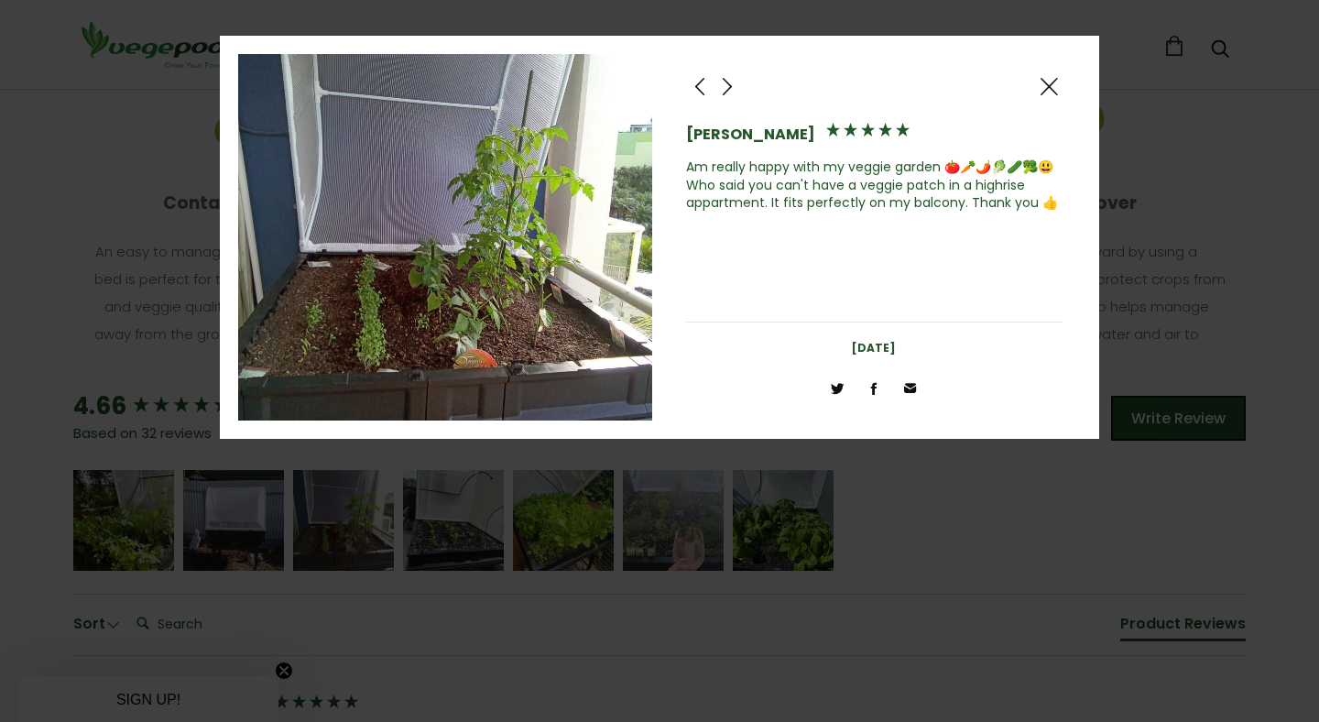
click at [730, 83] on span at bounding box center [728, 86] width 22 height 23
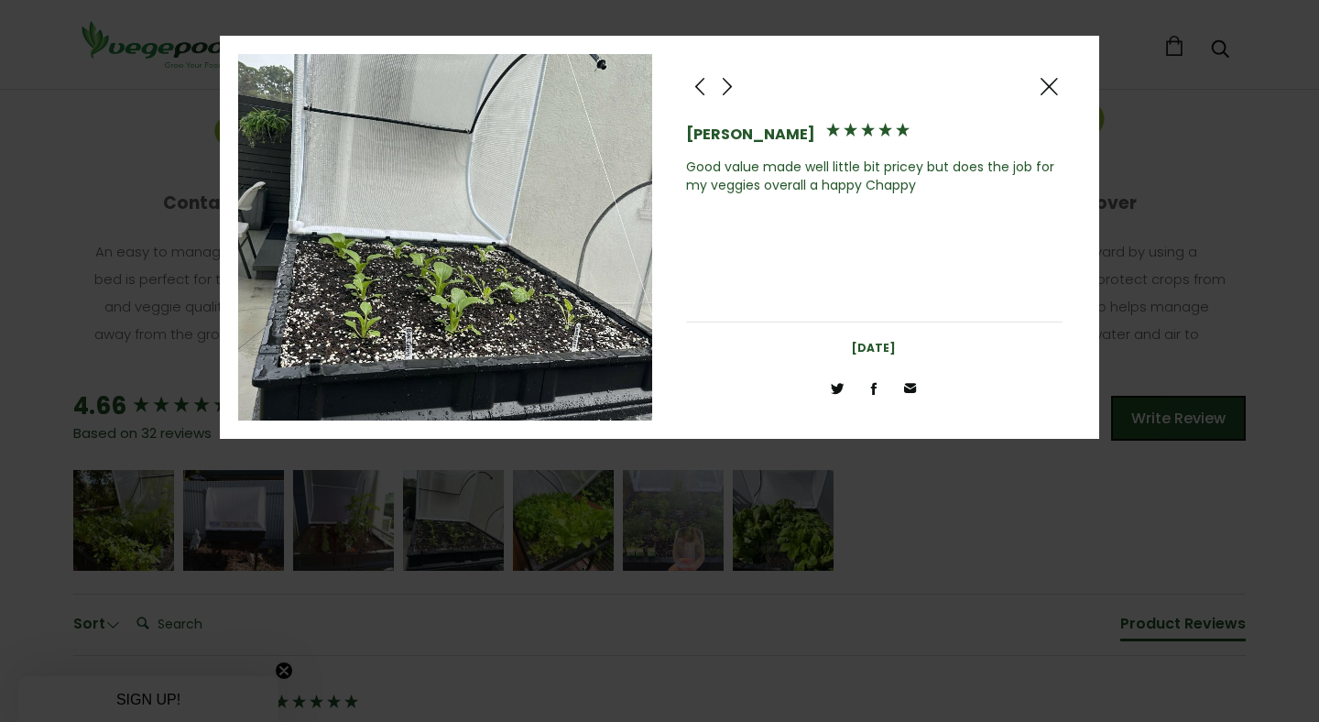
click at [730, 83] on span at bounding box center [728, 86] width 22 height 23
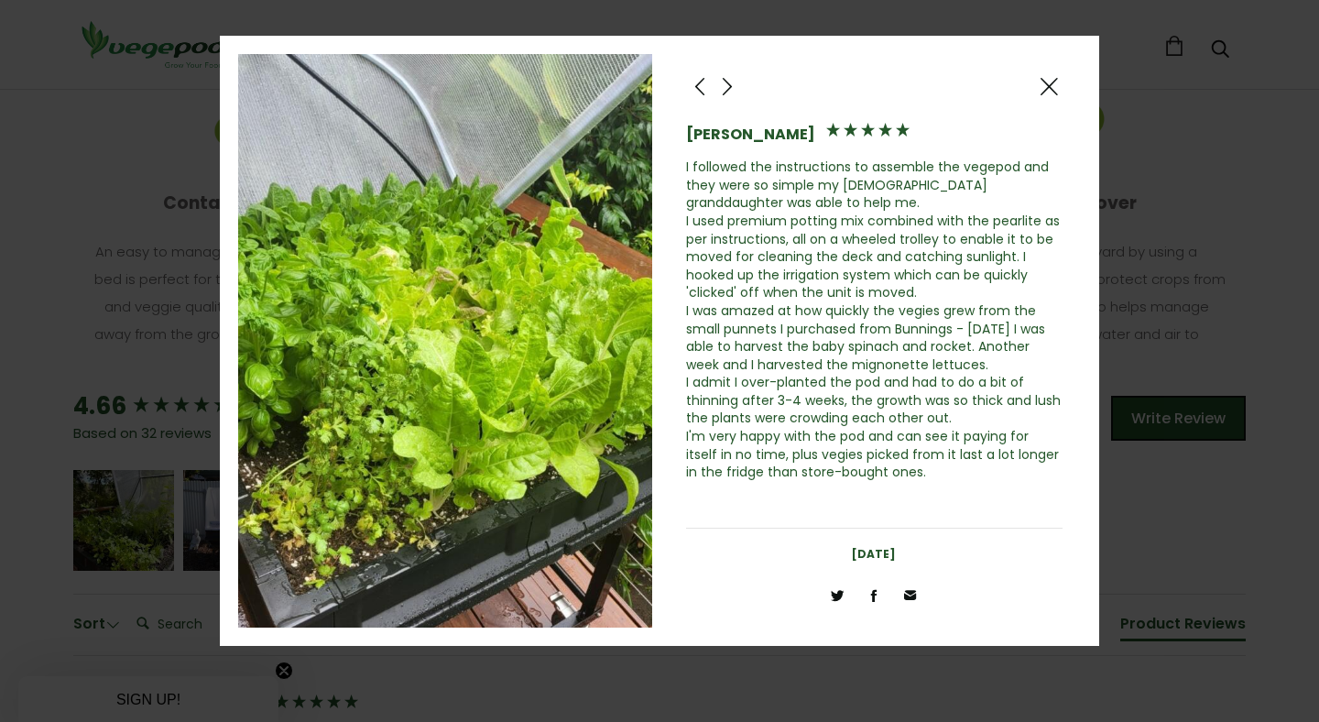
click at [1044, 84] on span at bounding box center [1049, 86] width 22 height 23
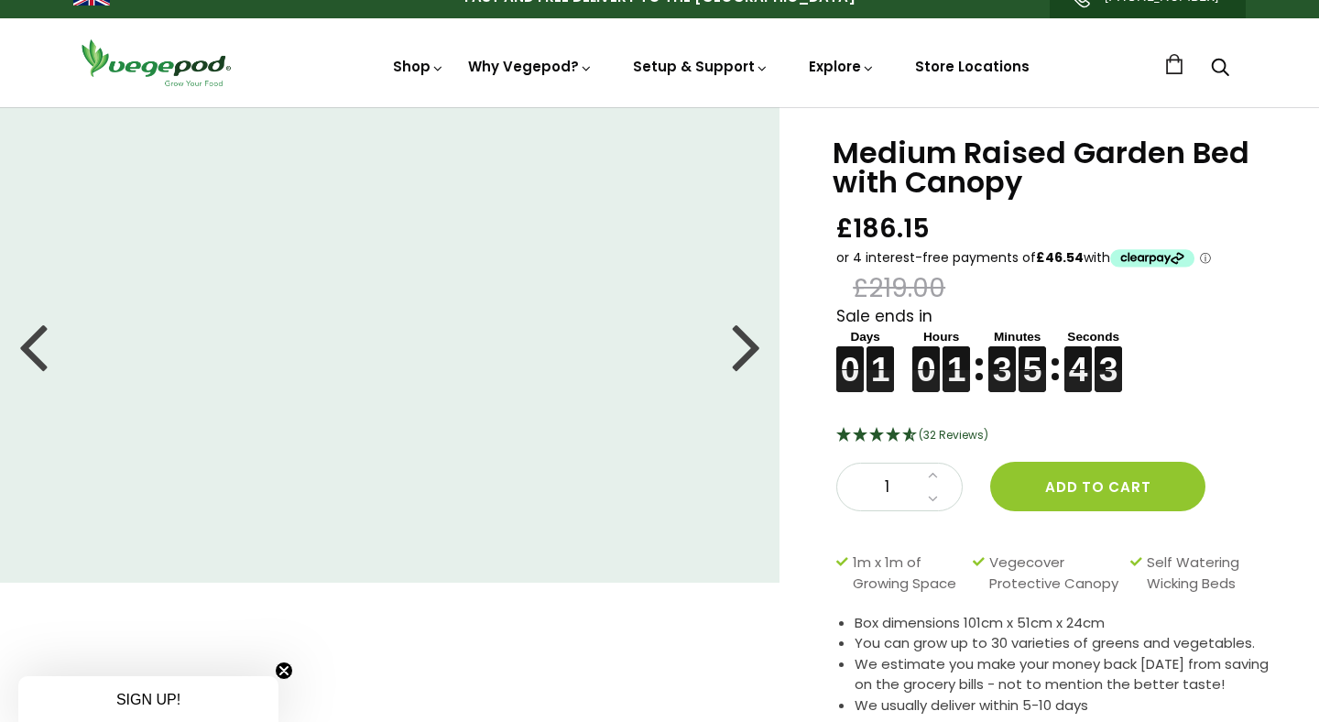
scroll to position [0, 0]
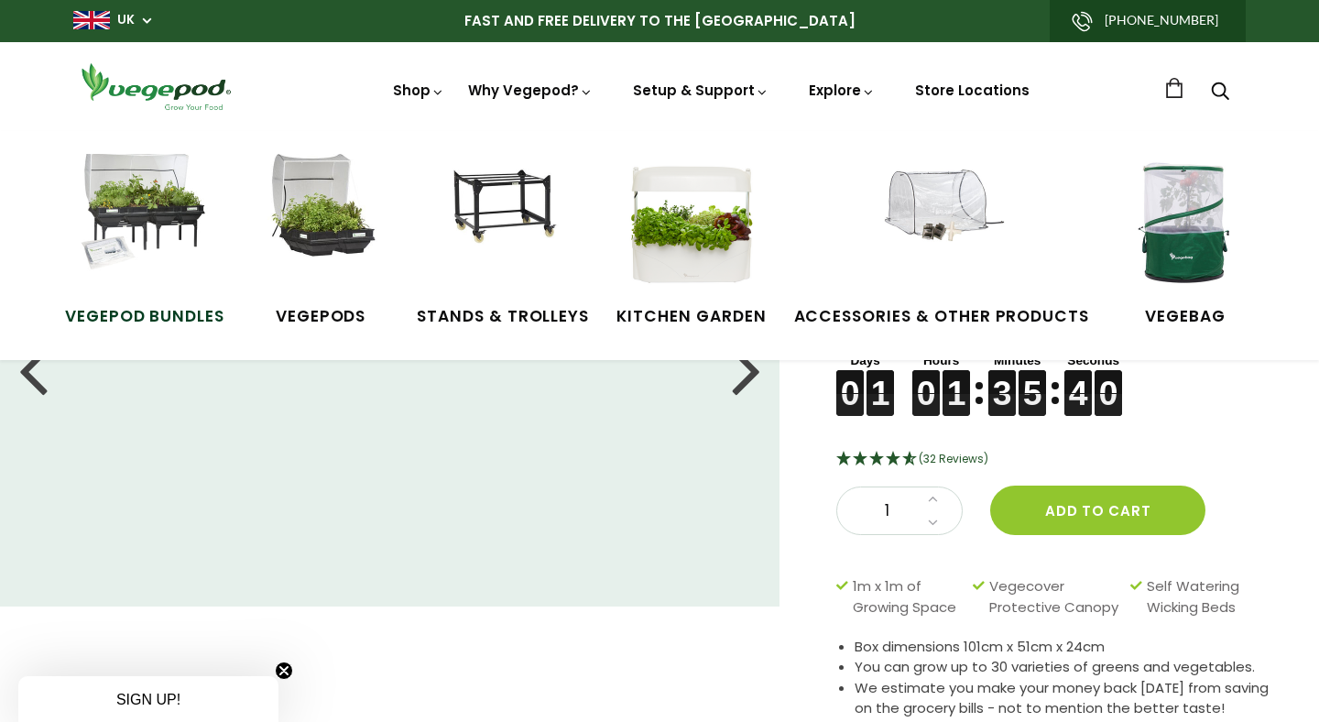
click at [159, 232] on img at bounding box center [144, 222] width 137 height 137
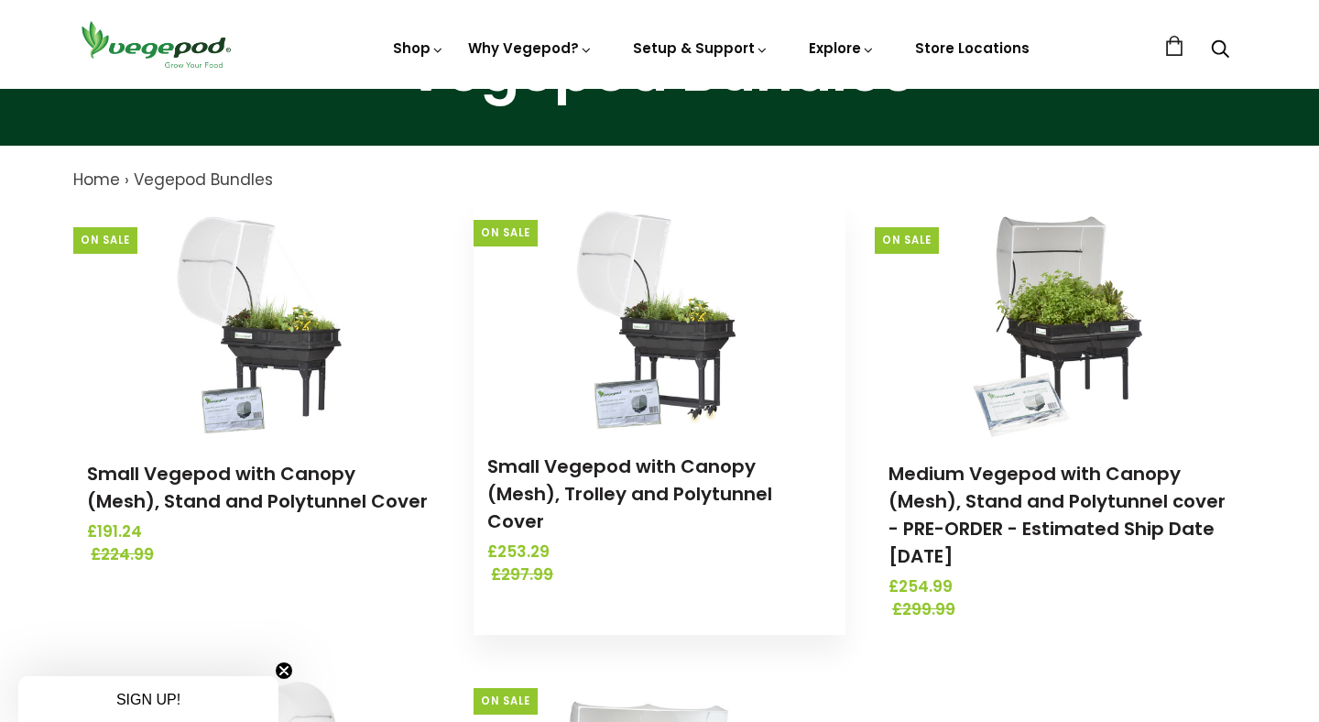
scroll to position [153, 0]
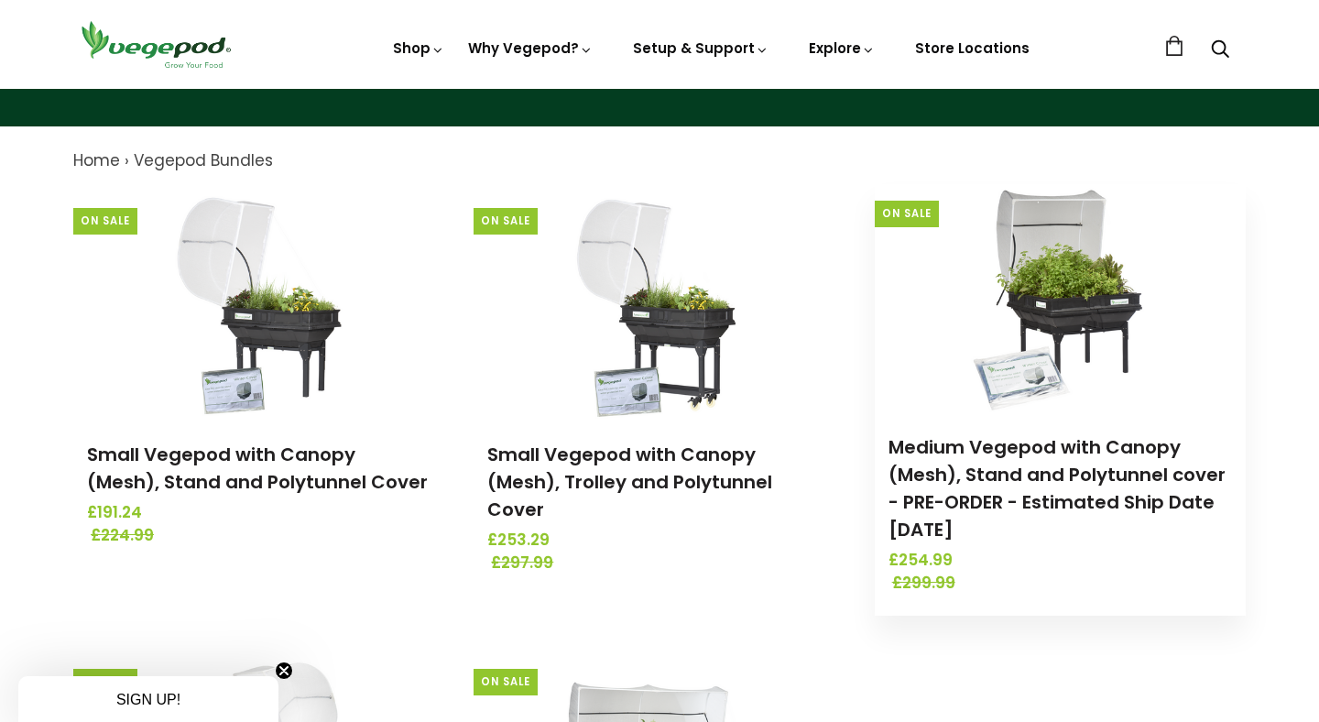
click at [1041, 300] on img at bounding box center [1060, 298] width 192 height 229
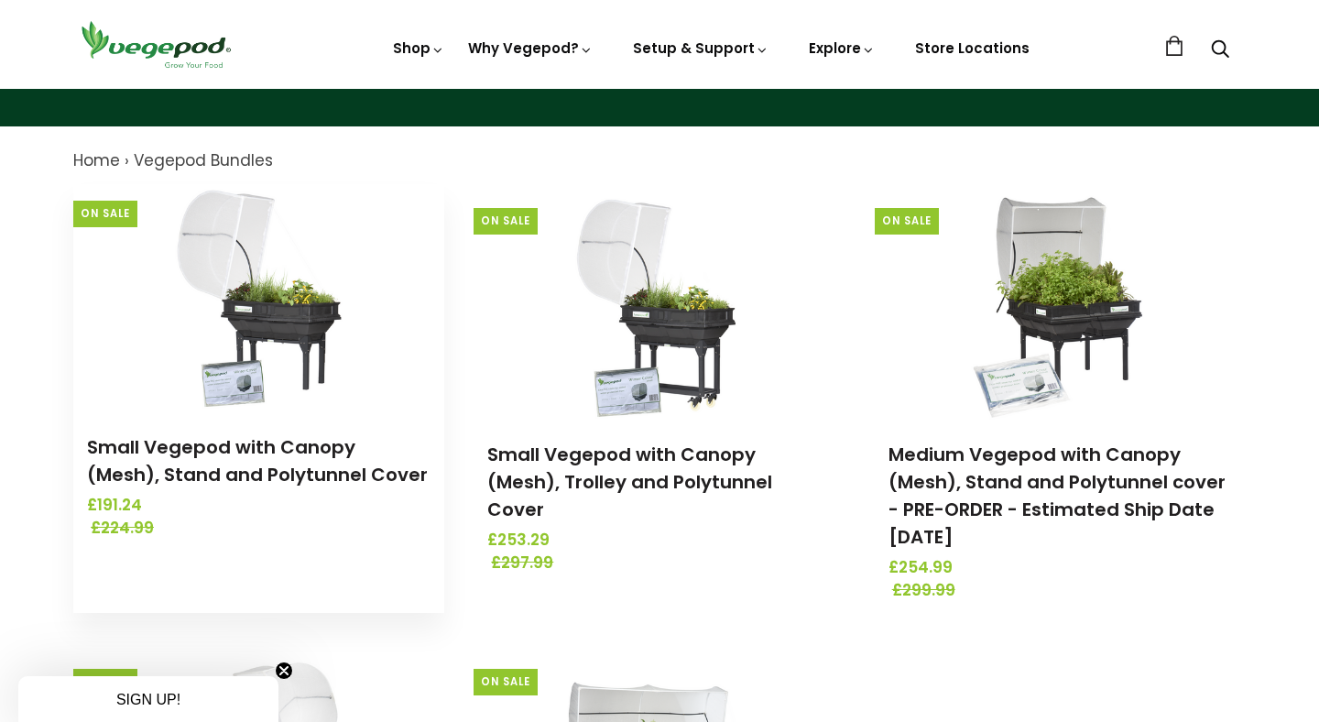
click at [250, 340] on img at bounding box center [259, 298] width 192 height 229
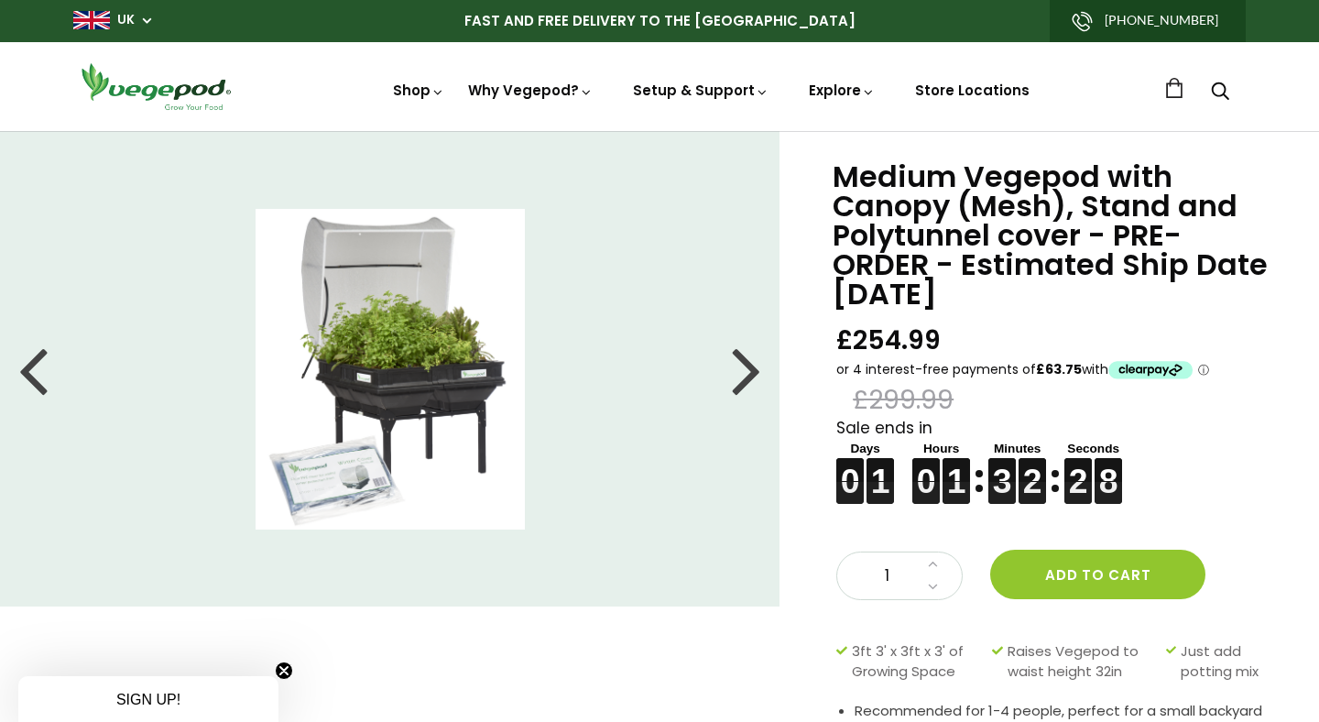
click at [748, 371] on div at bounding box center [746, 369] width 29 height 82
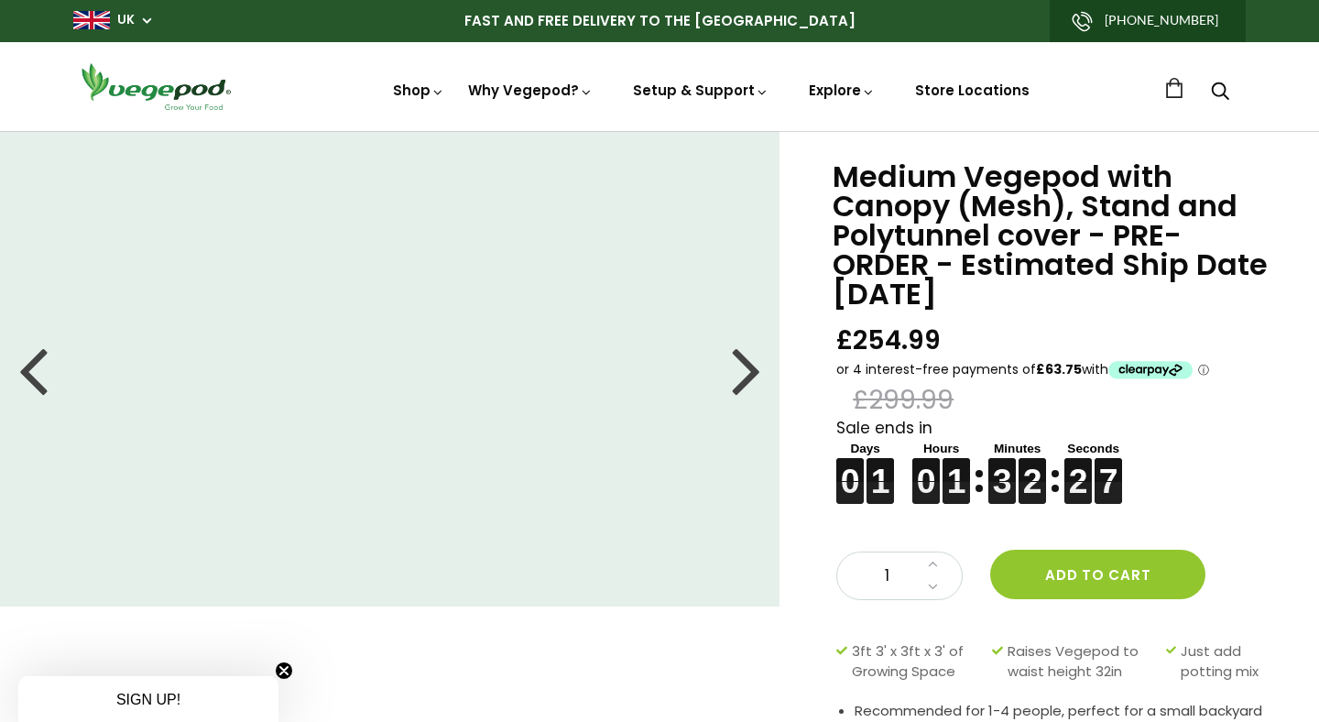
click at [748, 371] on div at bounding box center [746, 369] width 29 height 82
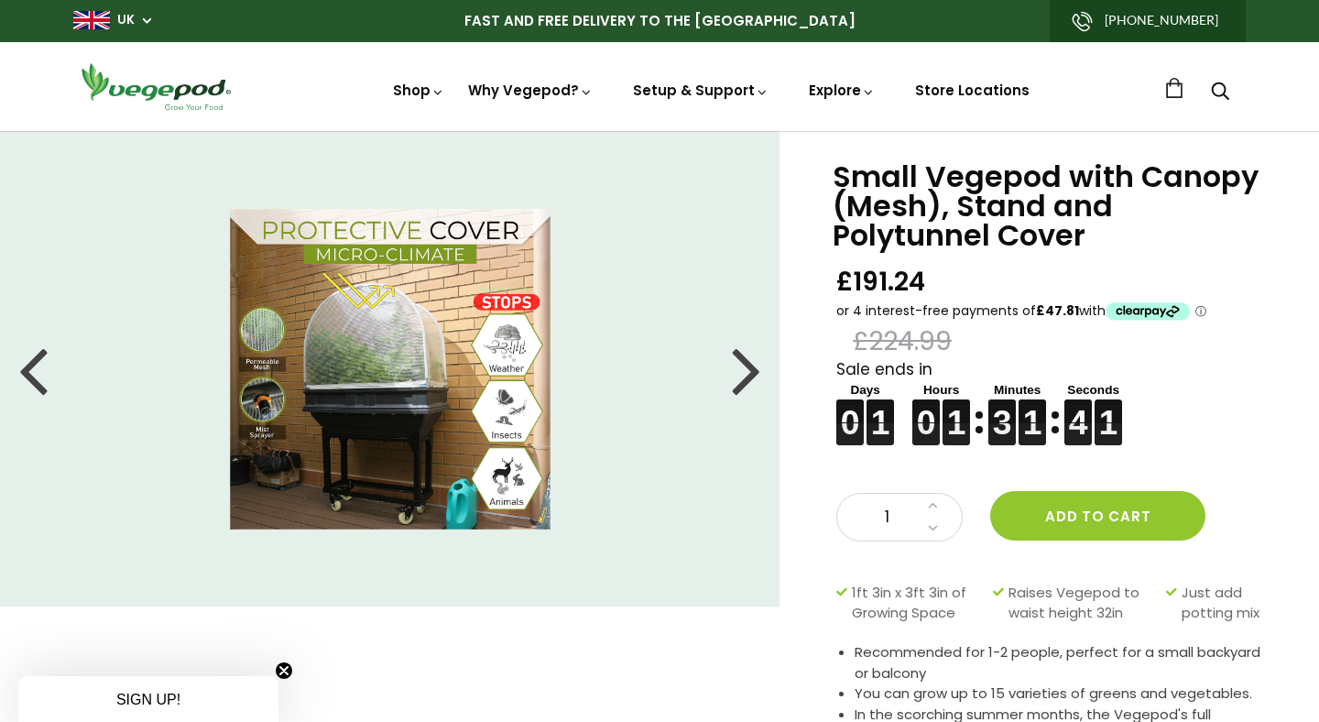
click at [746, 378] on div at bounding box center [746, 369] width 29 height 82
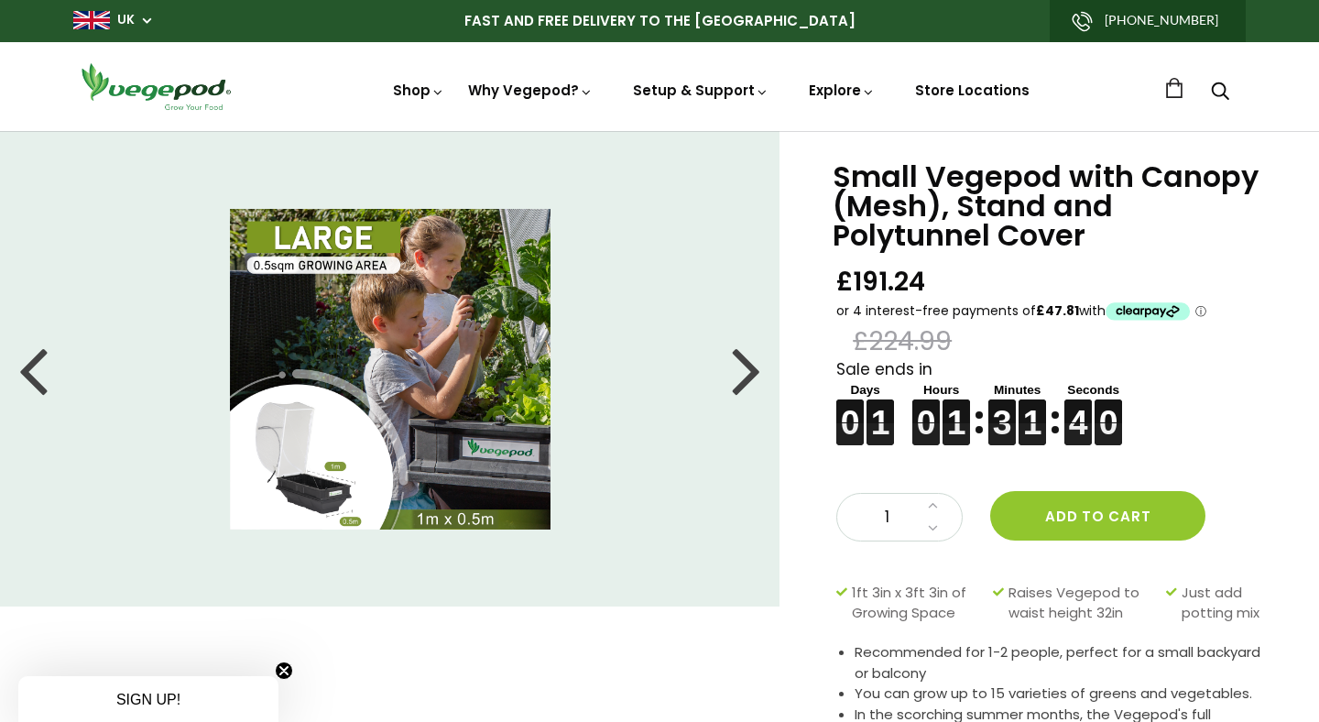
click at [746, 378] on div at bounding box center [746, 369] width 29 height 82
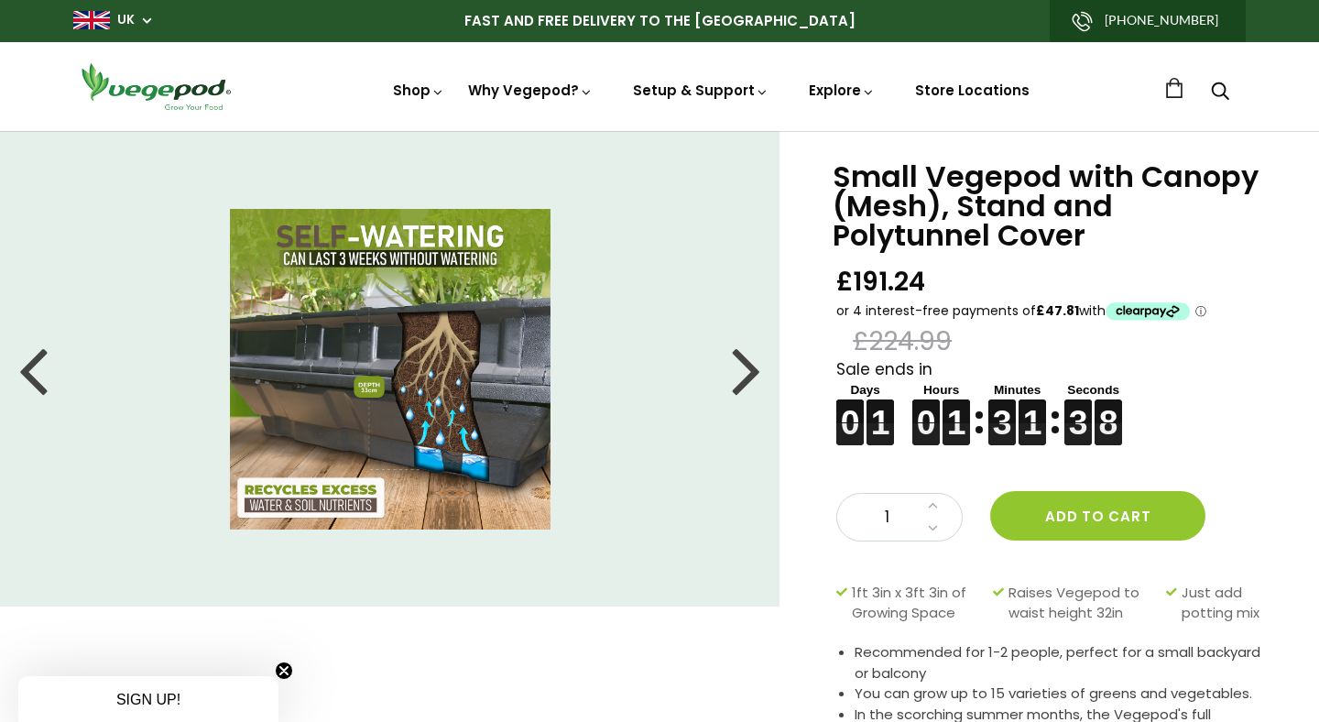
click at [746, 378] on div at bounding box center [746, 369] width 29 height 82
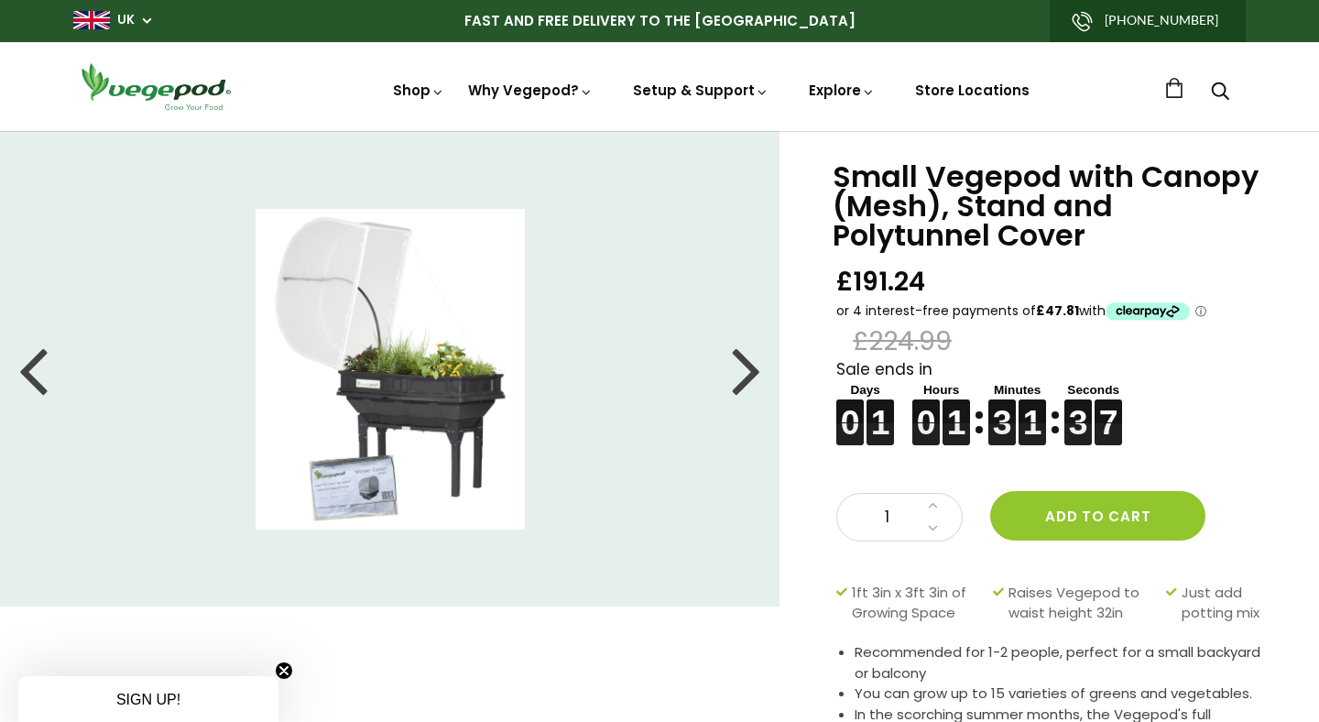
click at [746, 377] on div at bounding box center [746, 369] width 29 height 82
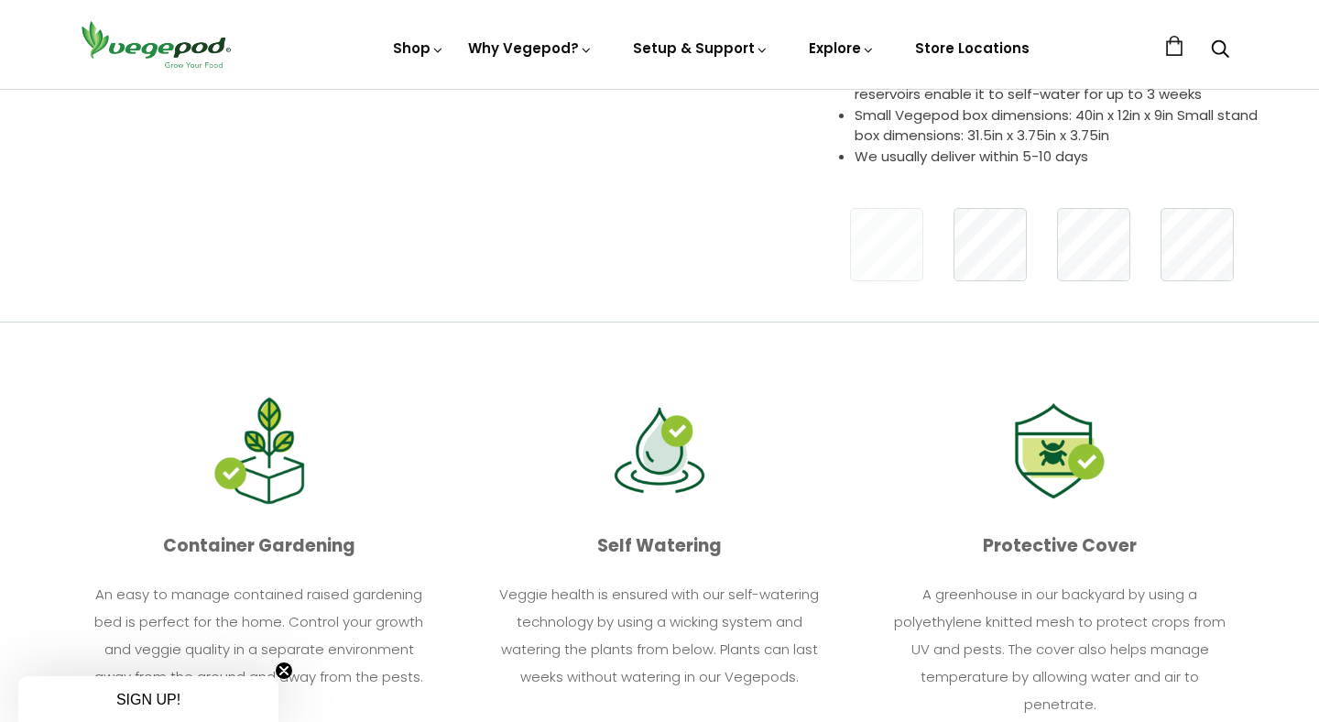
scroll to position [540, 0]
